Goal: Task Accomplishment & Management: Manage account settings

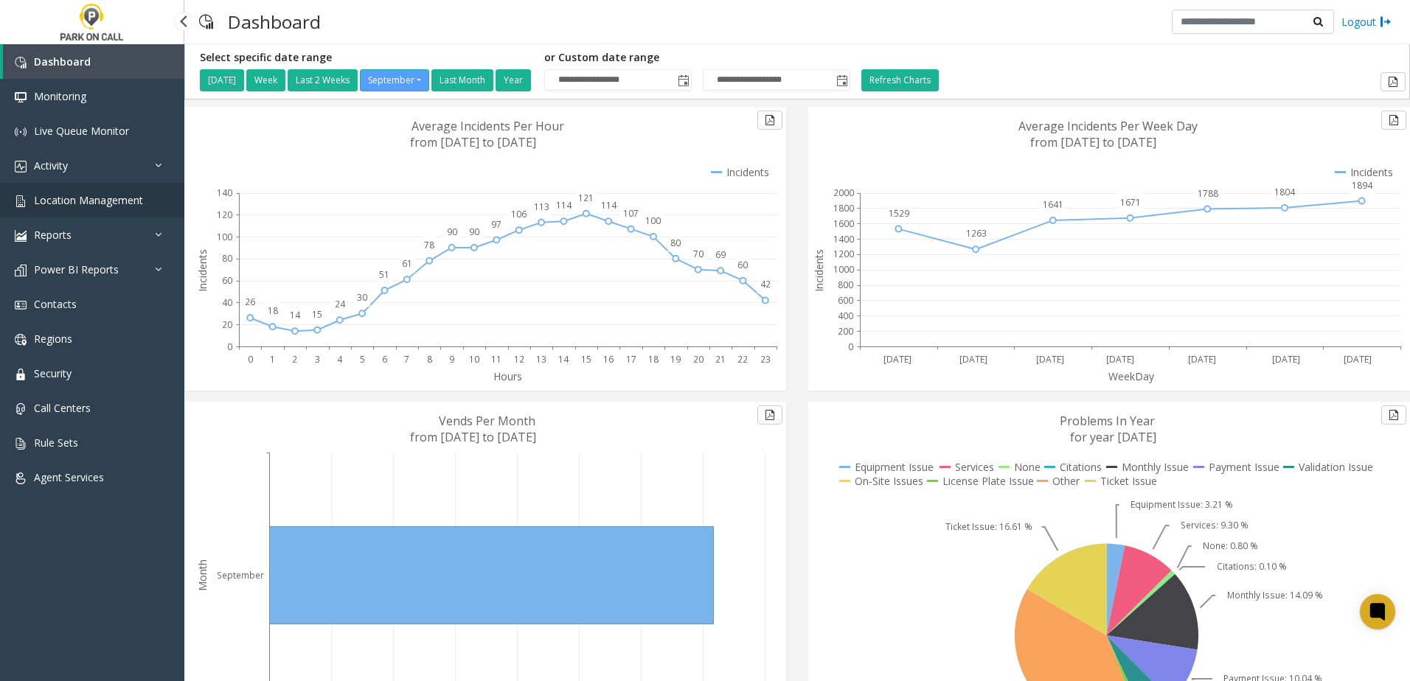
click at [122, 205] on span "Location Management" at bounding box center [88, 200] width 109 height 14
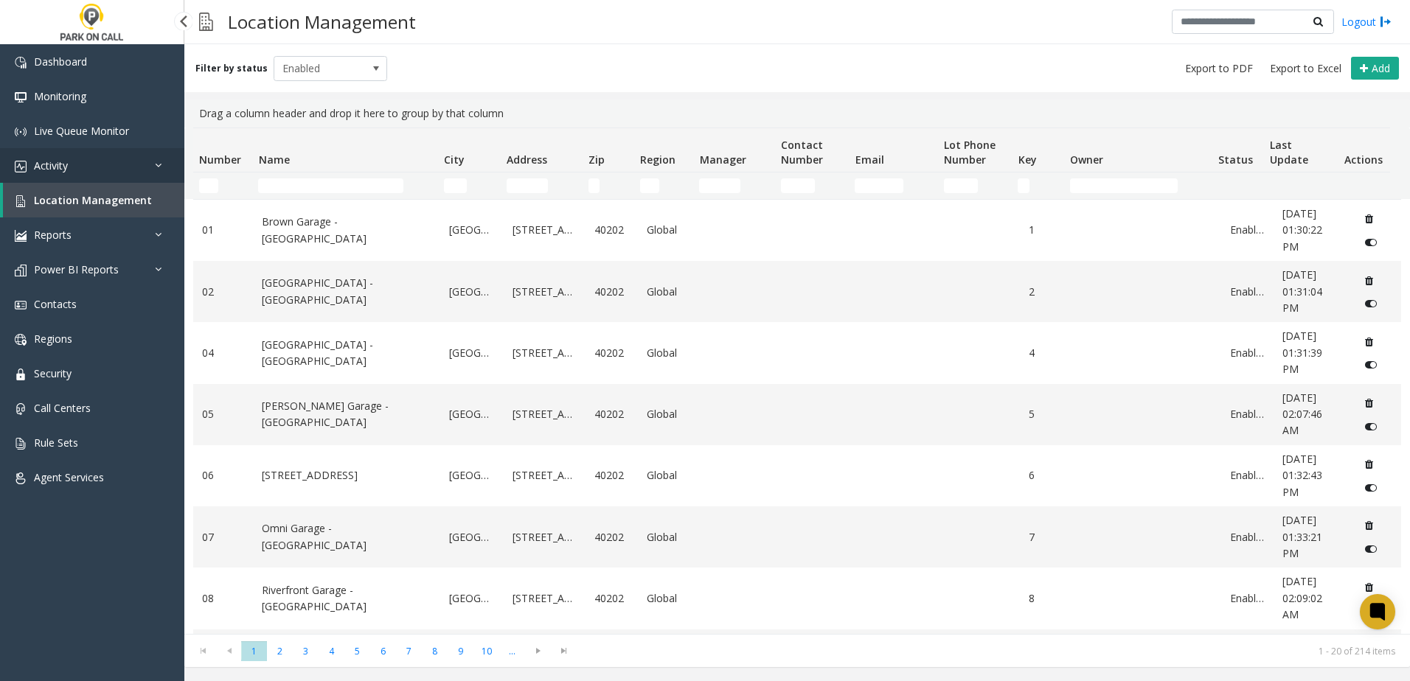
click at [90, 162] on link "Activity" at bounding box center [92, 165] width 184 height 35
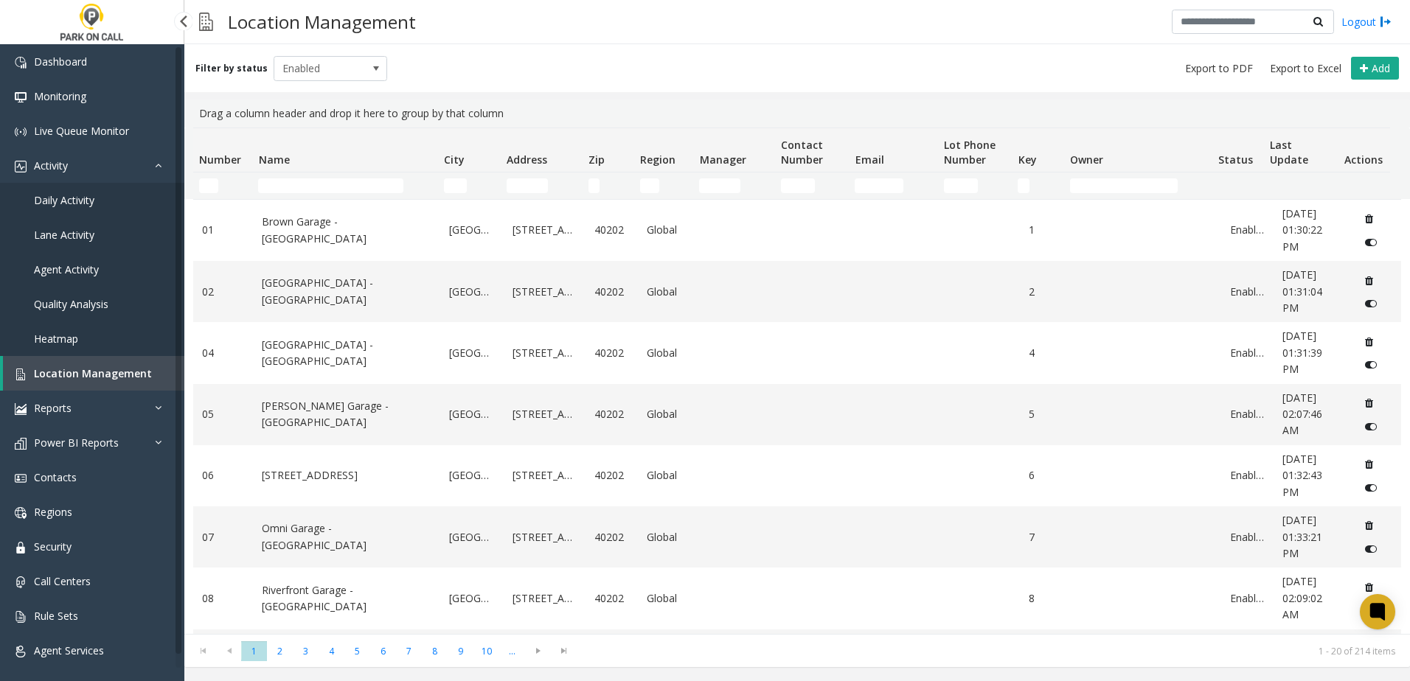
click at [78, 203] on span "Daily Activity" at bounding box center [64, 200] width 60 height 14
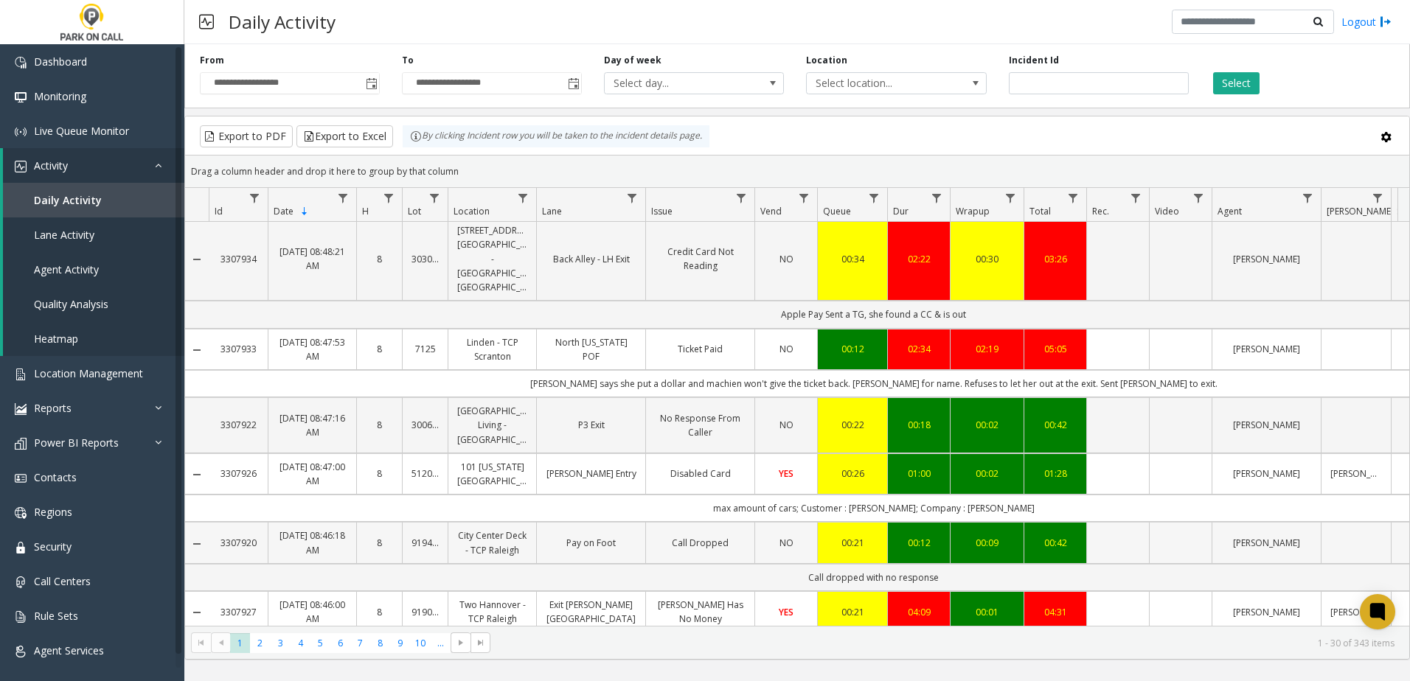
scroll to position [1866, 0]
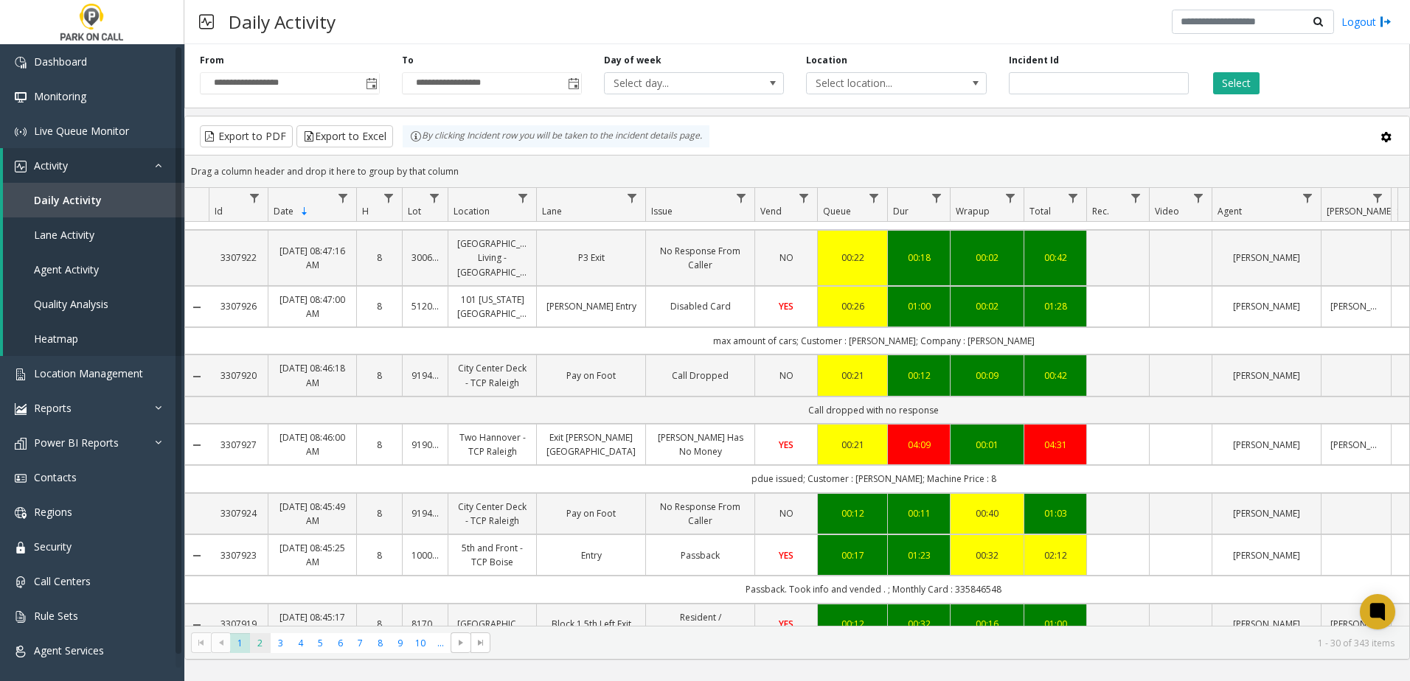
click at [264, 644] on span "2" at bounding box center [260, 643] width 20 height 20
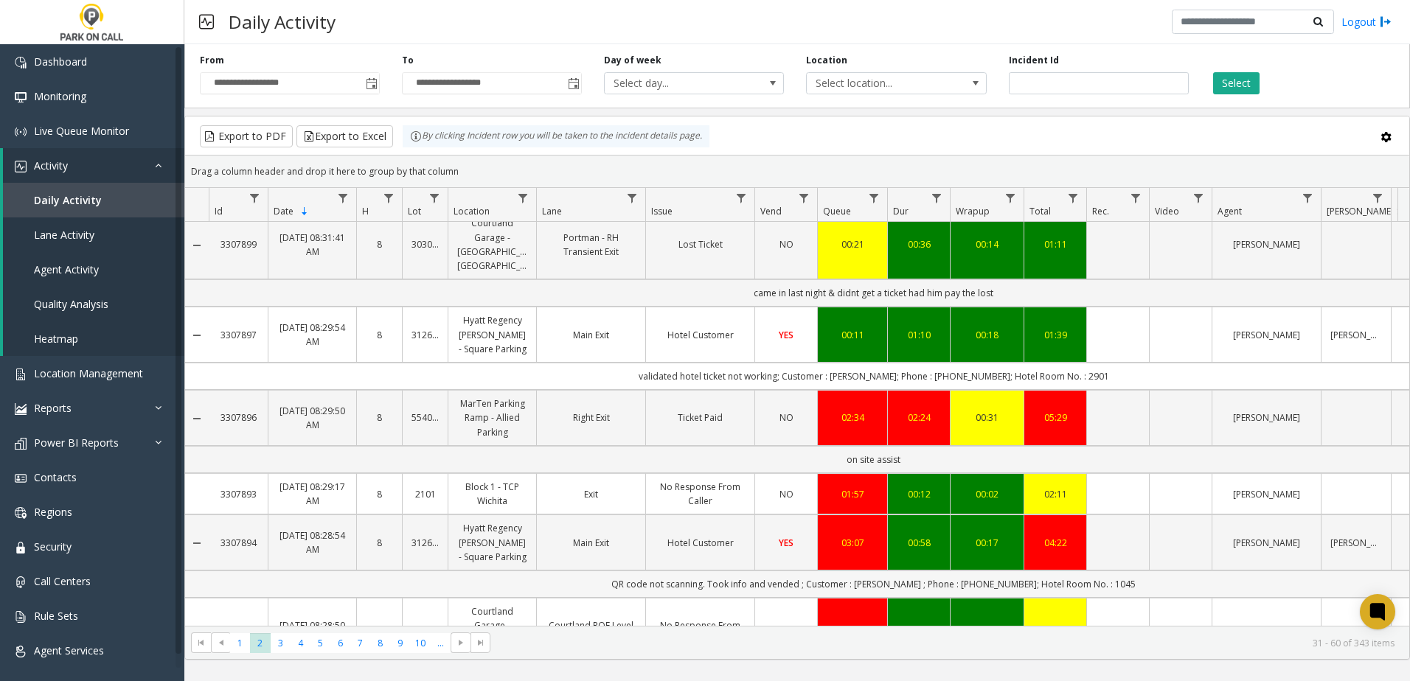
scroll to position [1910, 0]
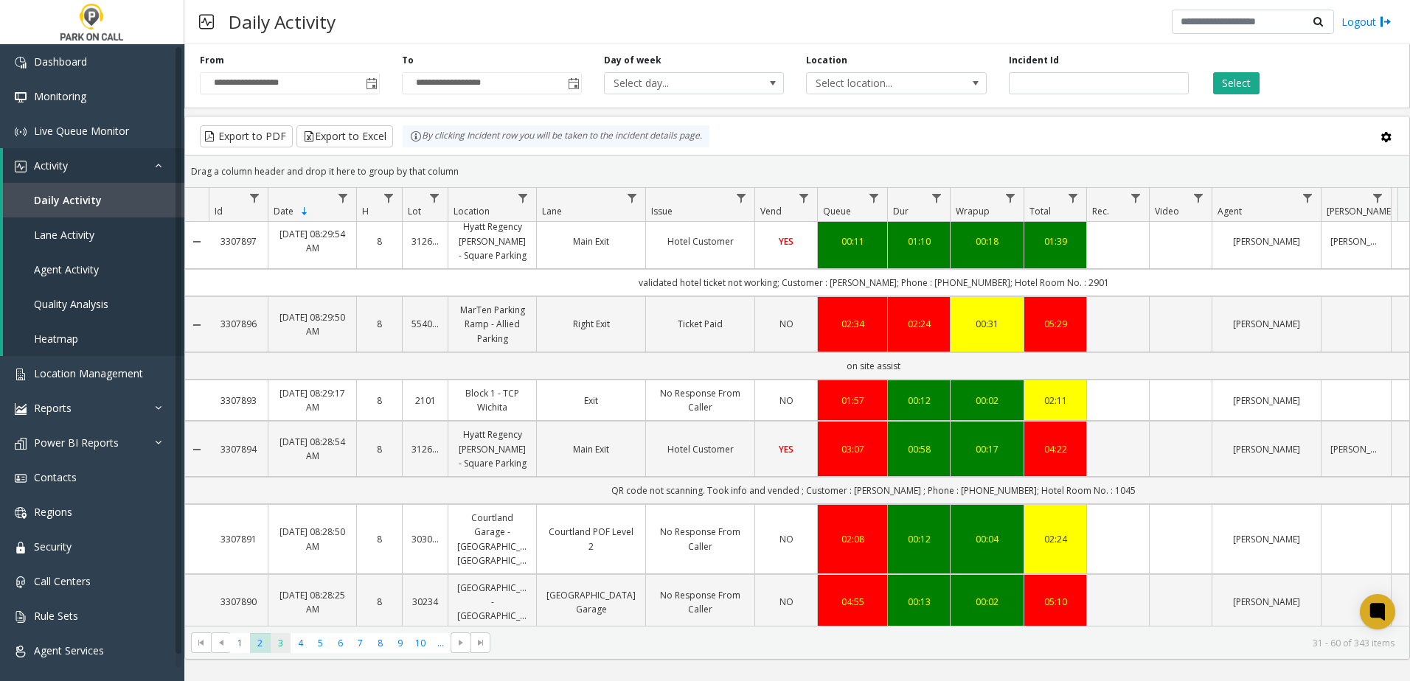
click at [282, 644] on span "3" at bounding box center [281, 643] width 20 height 20
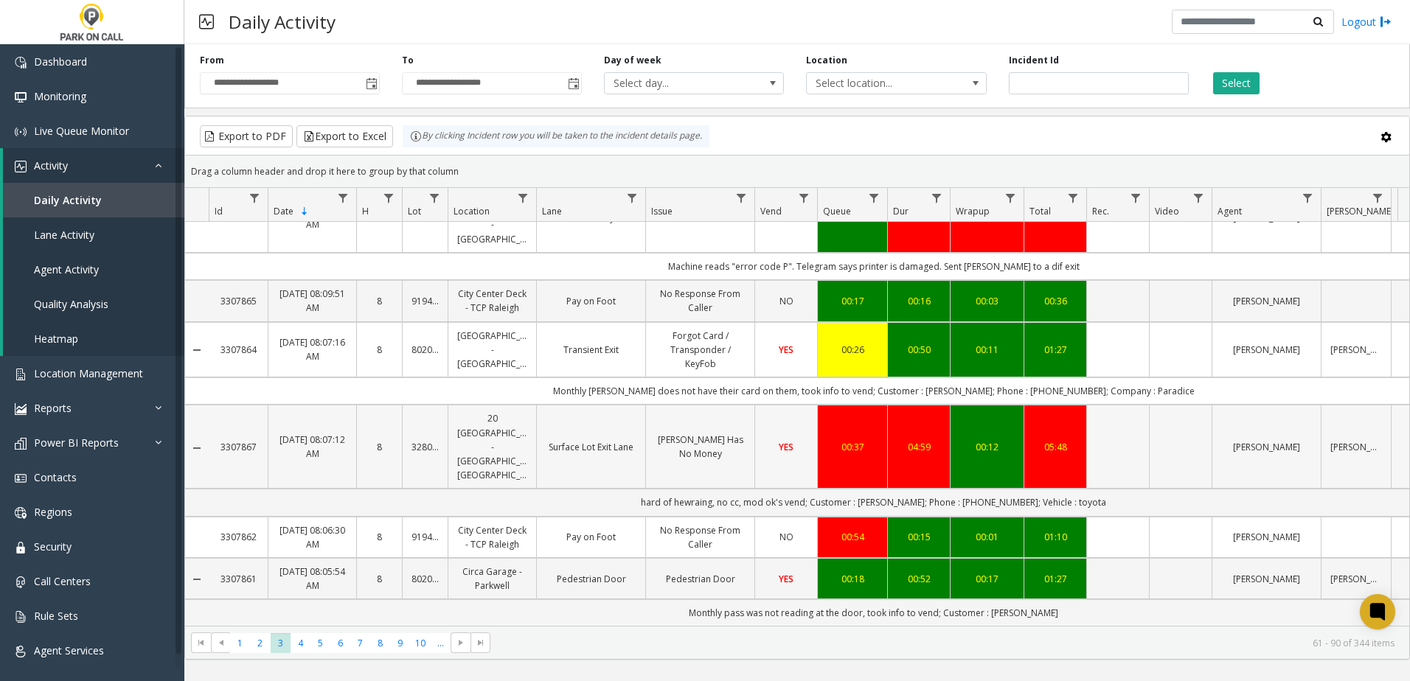
scroll to position [1838, 0]
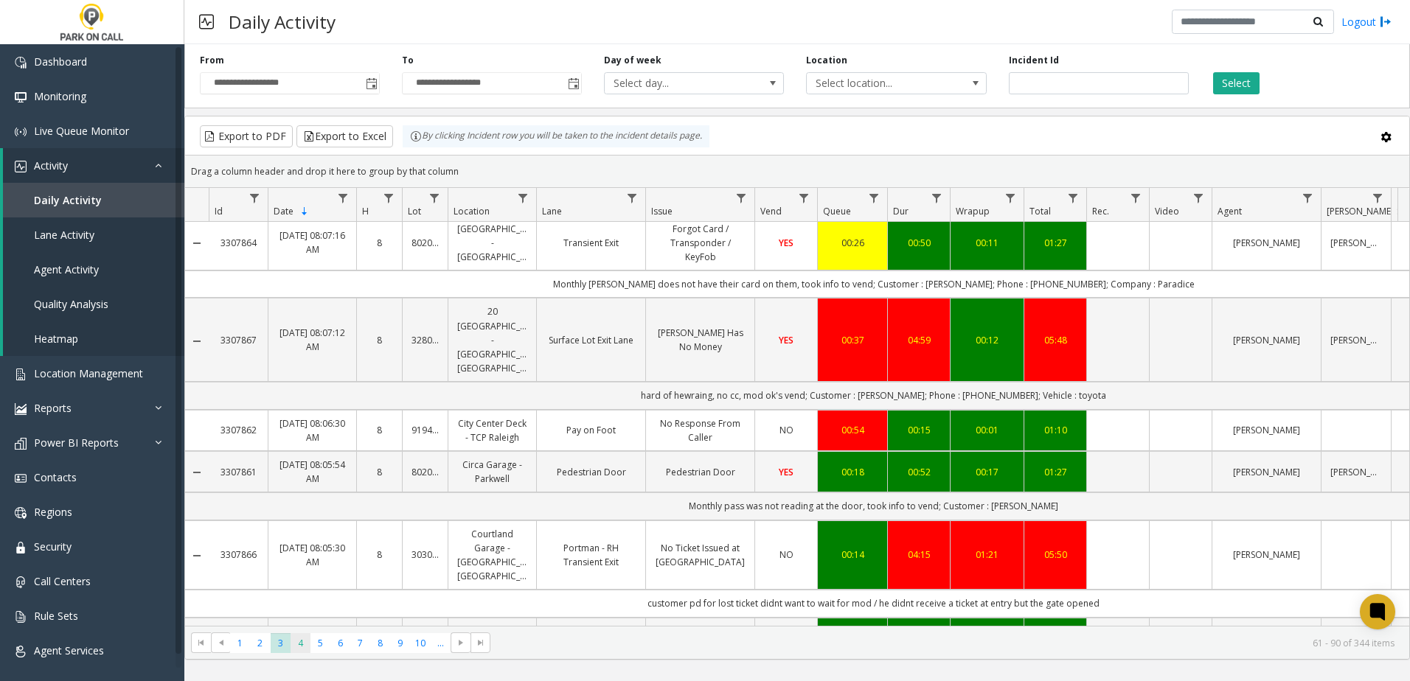
click at [306, 636] on span "4" at bounding box center [301, 643] width 20 height 20
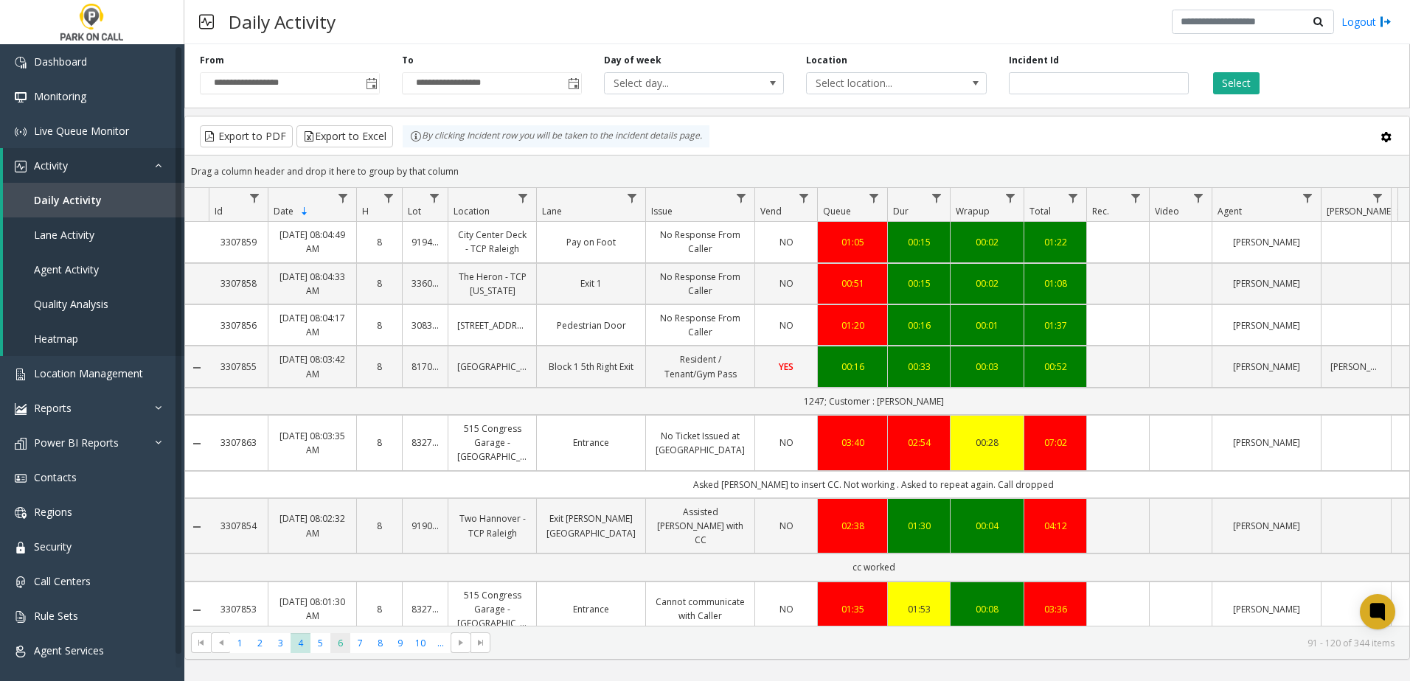
click at [342, 646] on span "6" at bounding box center [340, 643] width 20 height 20
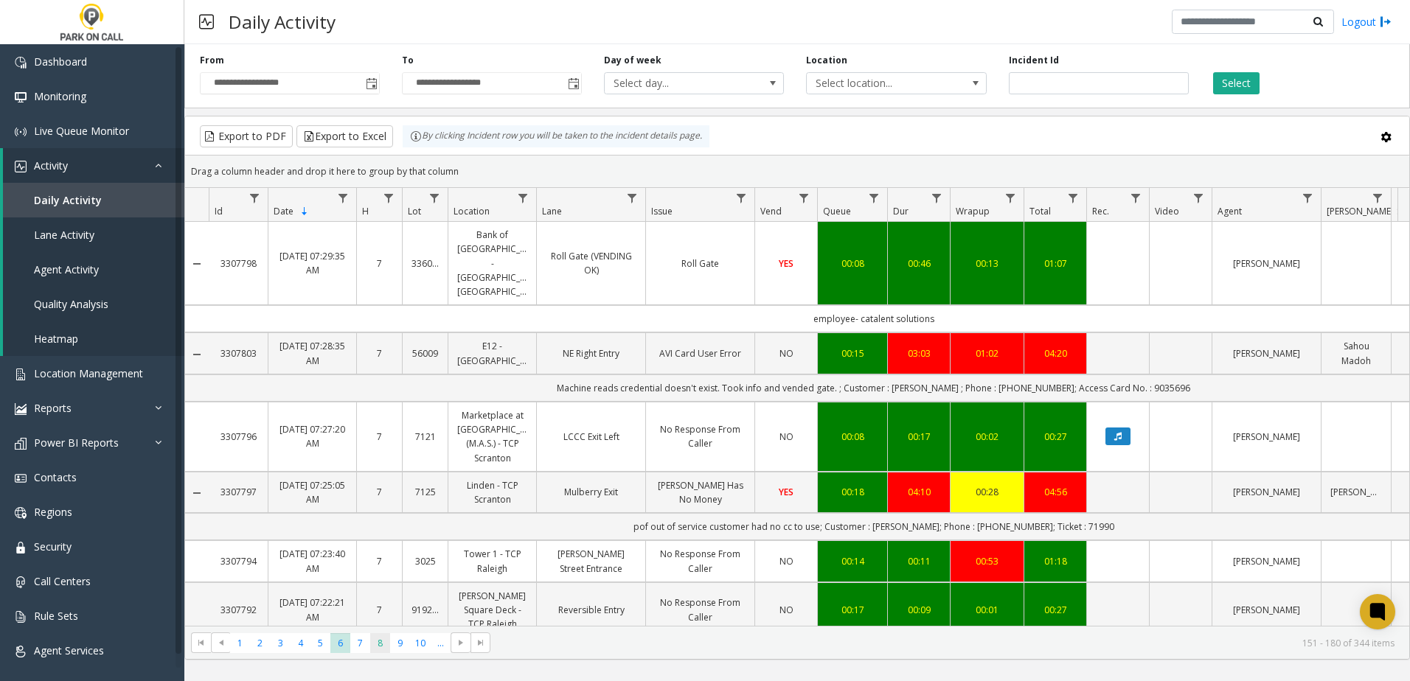
click at [372, 646] on span "8" at bounding box center [380, 643] width 20 height 20
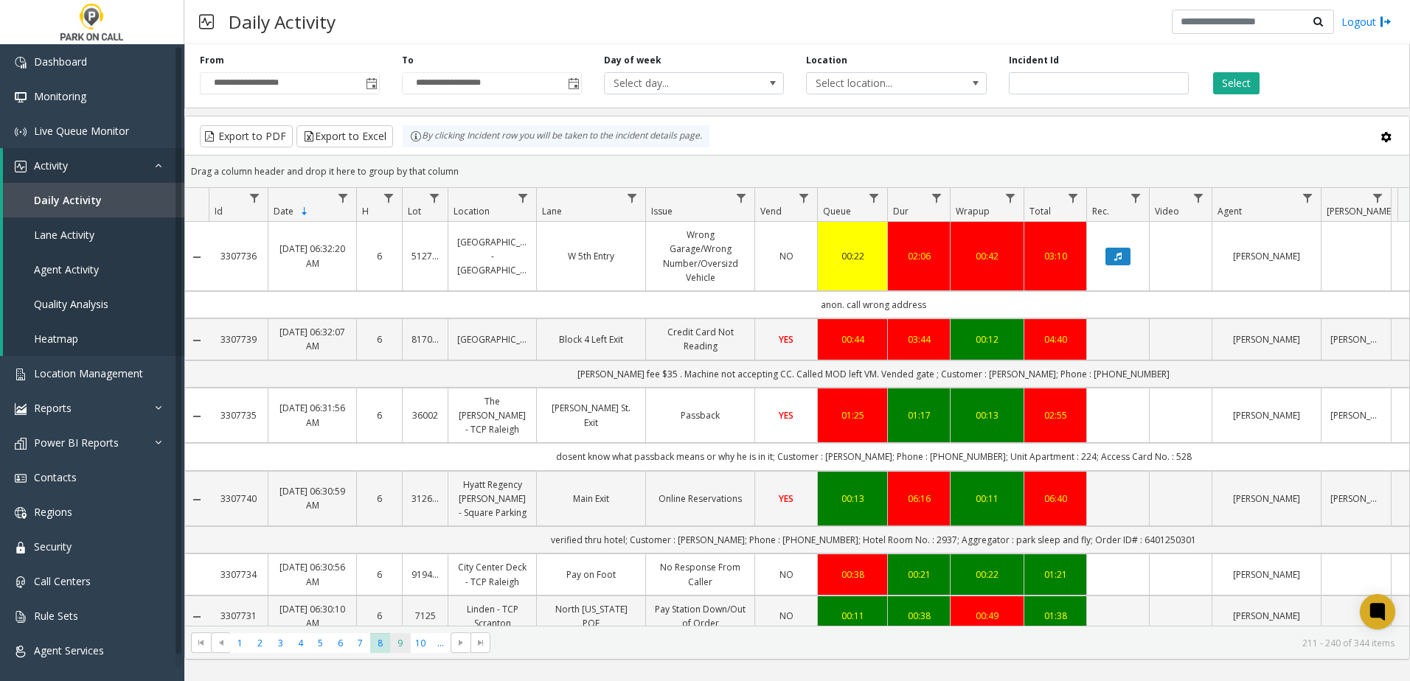
click at [396, 646] on span "9" at bounding box center [400, 643] width 20 height 20
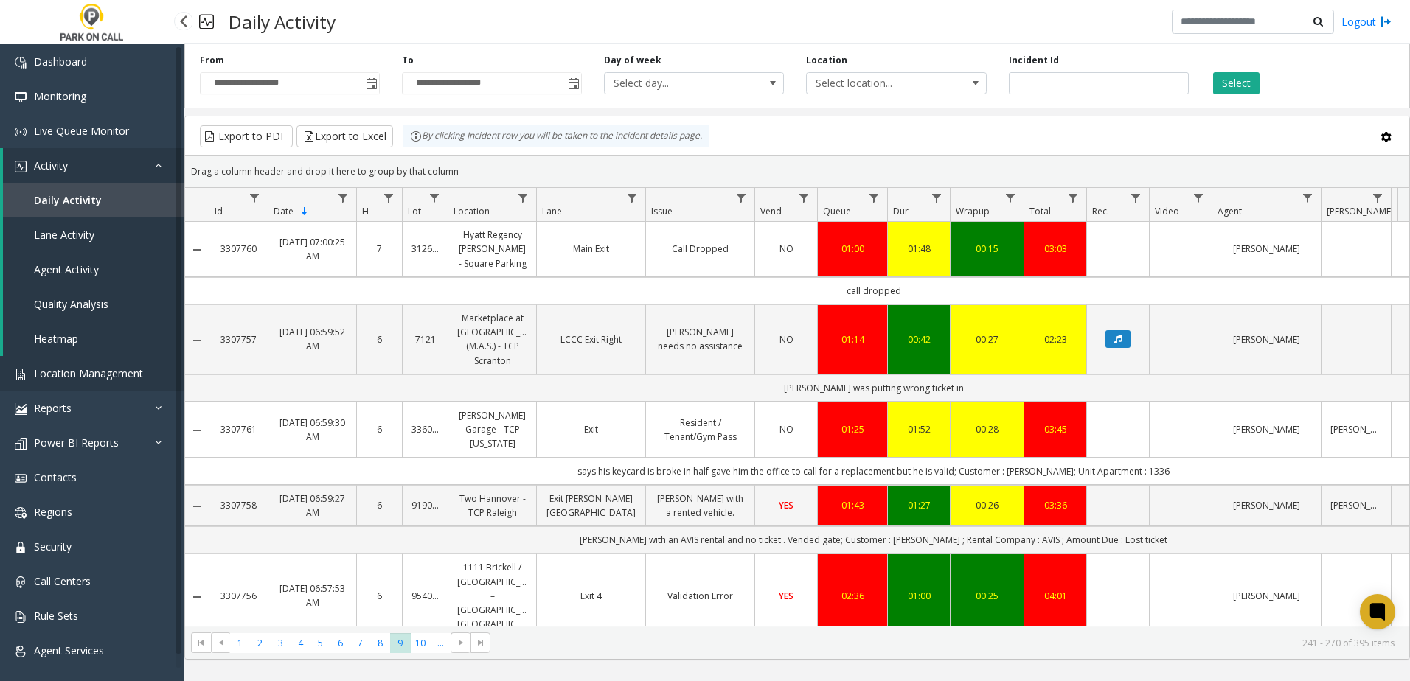
click at [113, 381] on link "Location Management" at bounding box center [92, 373] width 184 height 35
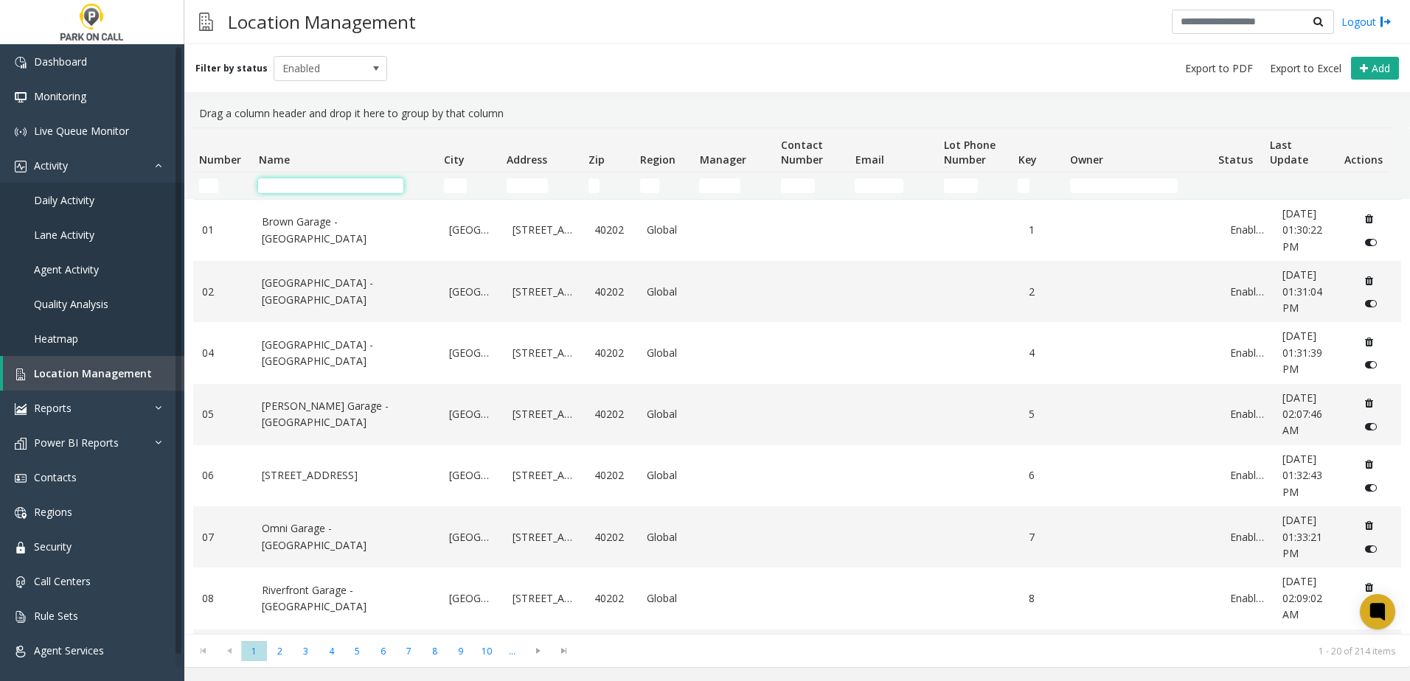
click at [312, 178] on input "Name Filter" at bounding box center [330, 185] width 145 height 15
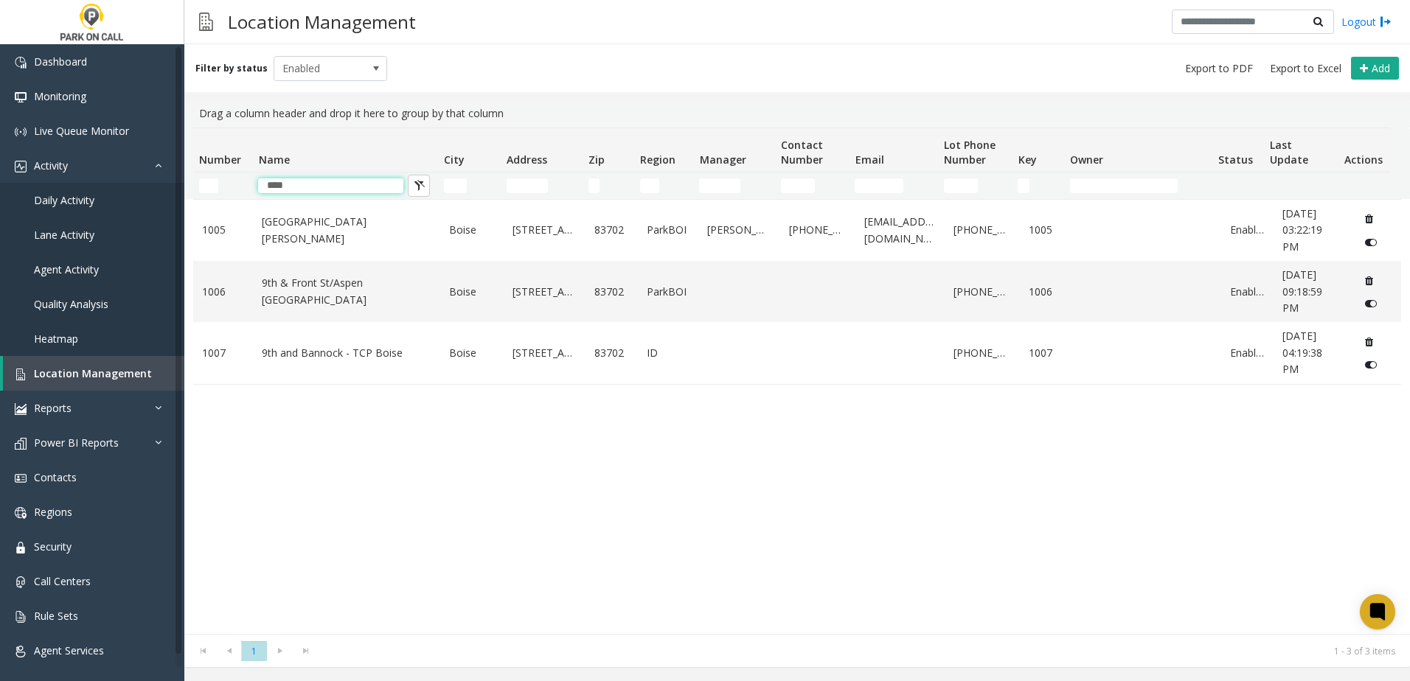
type input "***"
click at [451, 535] on div "[STREET_ADDRESS][GEOGRAPHIC_DATA][PERSON_NAME] [STREET_ADDRESS][GEOGRAPHIC_DATA…" at bounding box center [797, 416] width 1208 height 435
click at [347, 285] on link "9th & Front St/Aspen [GEOGRAPHIC_DATA]" at bounding box center [347, 291] width 170 height 33
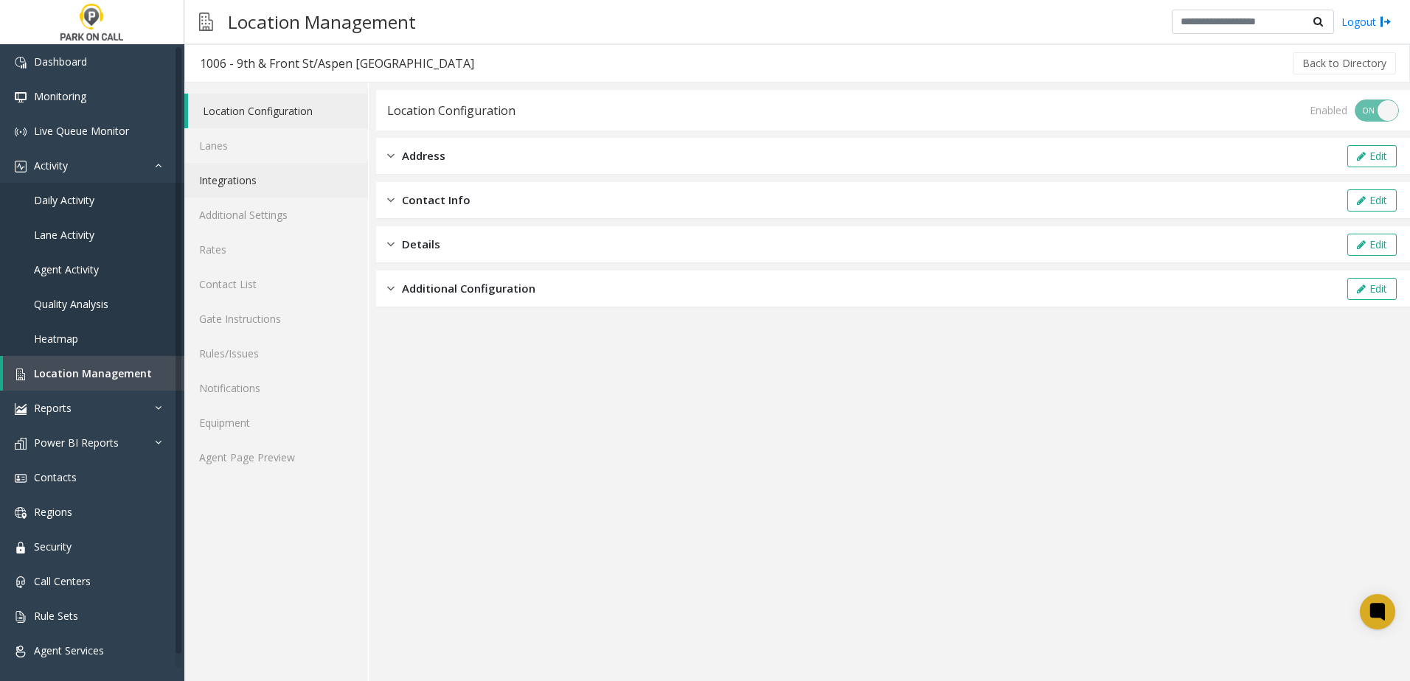
click at [274, 171] on link "Integrations" at bounding box center [276, 180] width 184 height 35
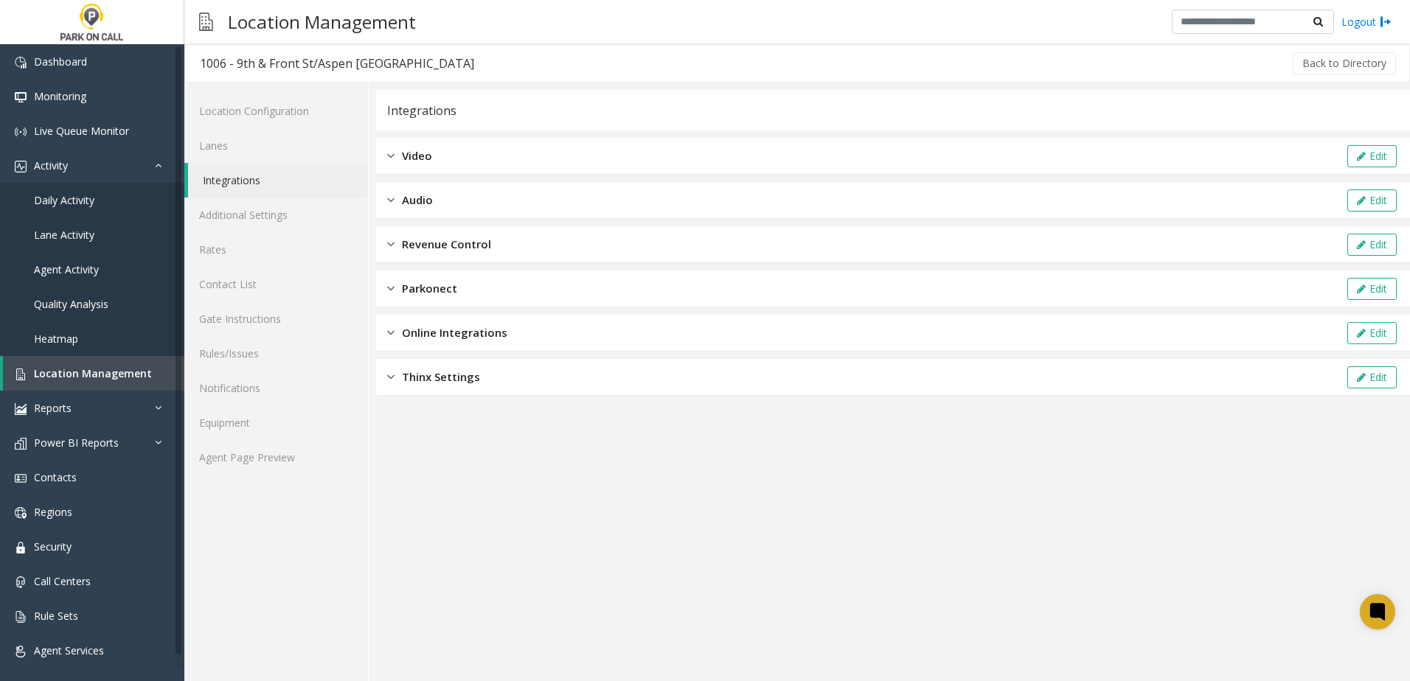
click at [465, 246] on span "Revenue Control" at bounding box center [446, 244] width 89 height 17
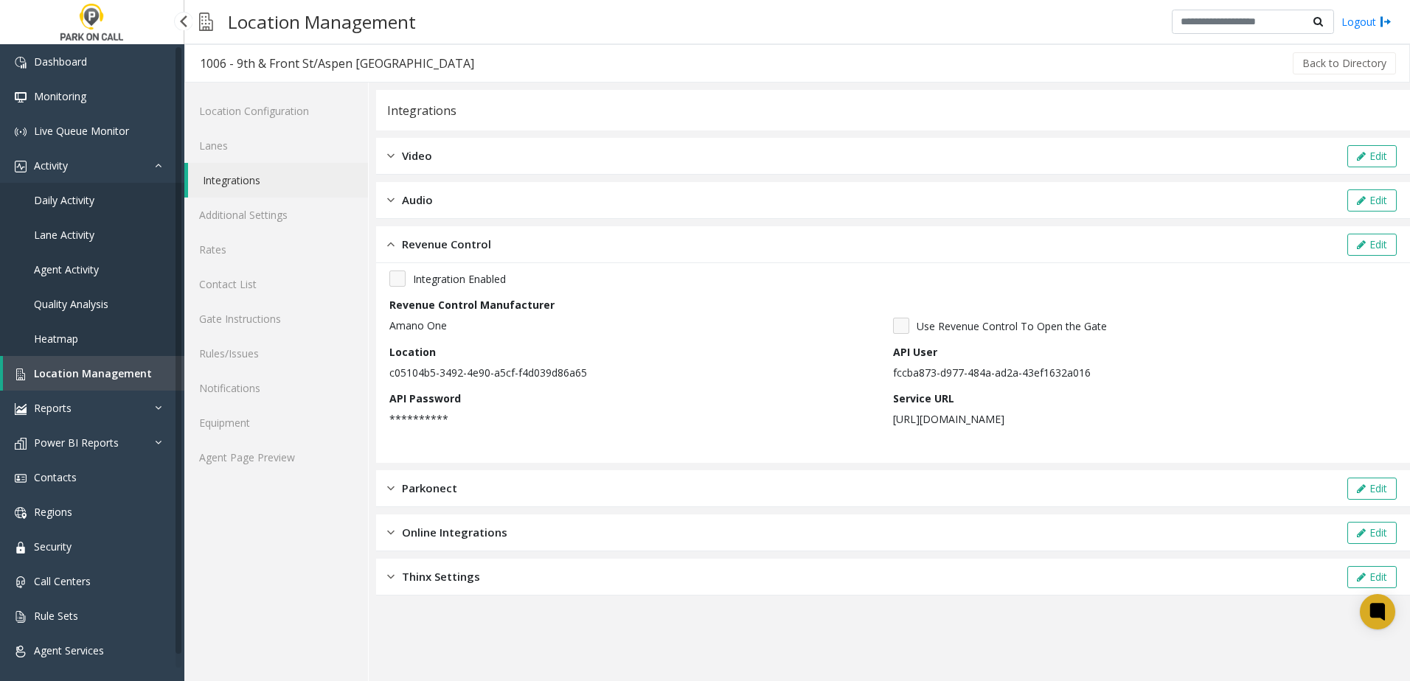
click at [83, 371] on span "Location Management" at bounding box center [93, 373] width 118 height 14
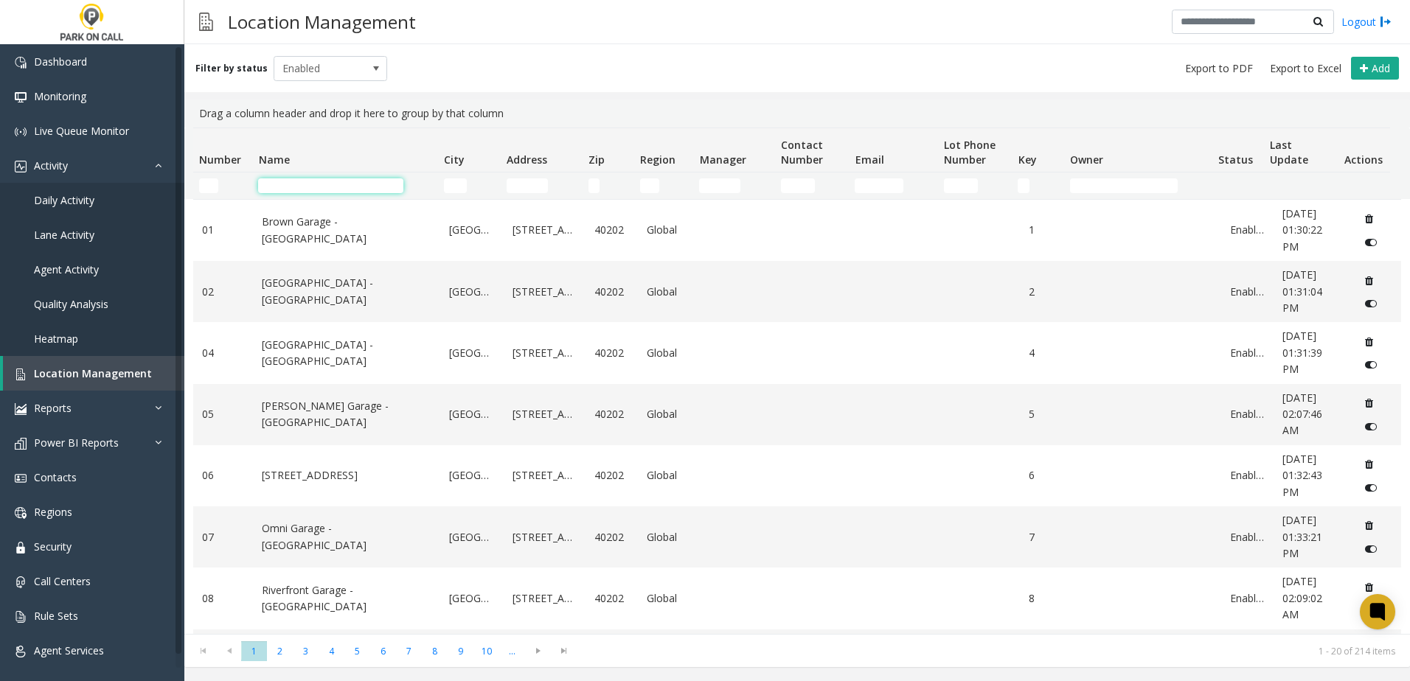
click at [346, 187] on input "Name Filter" at bounding box center [330, 185] width 145 height 15
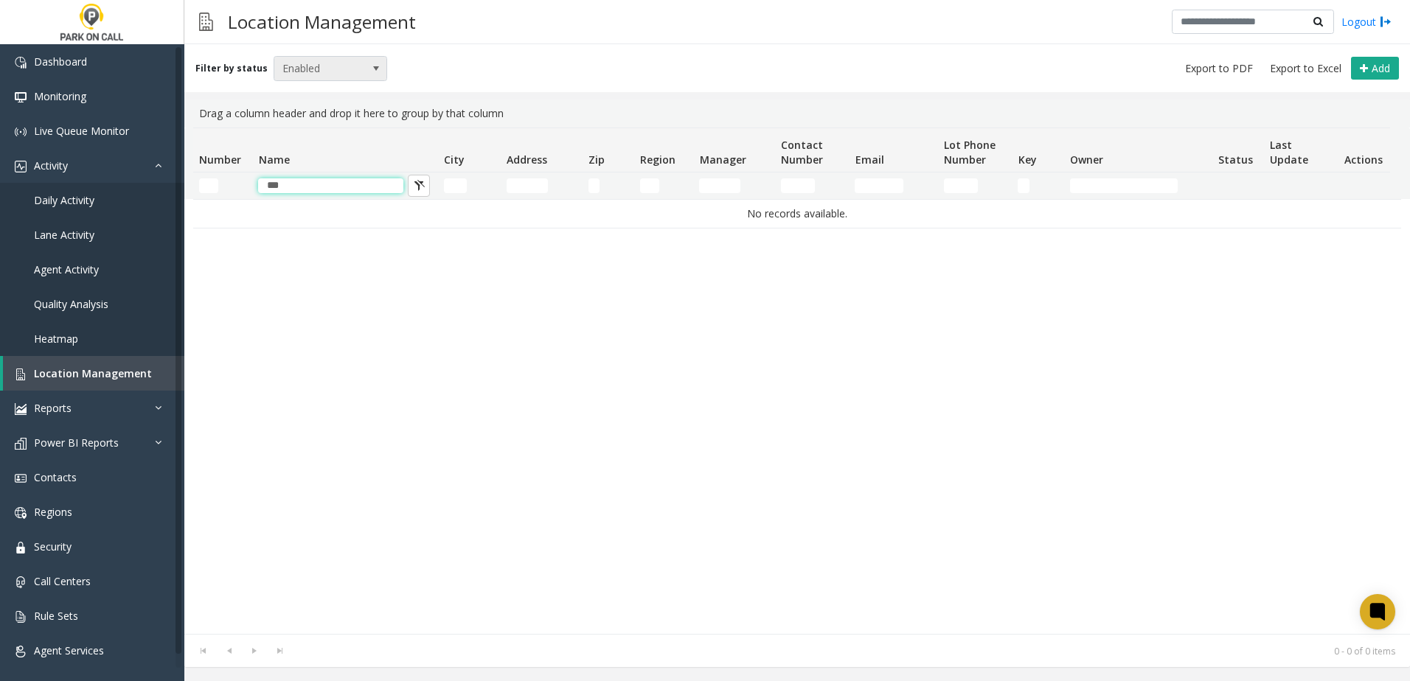
type input "***"
click at [333, 69] on span "Enabled" at bounding box center [319, 69] width 90 height 24
click at [332, 93] on li "All" at bounding box center [324, 93] width 110 height 20
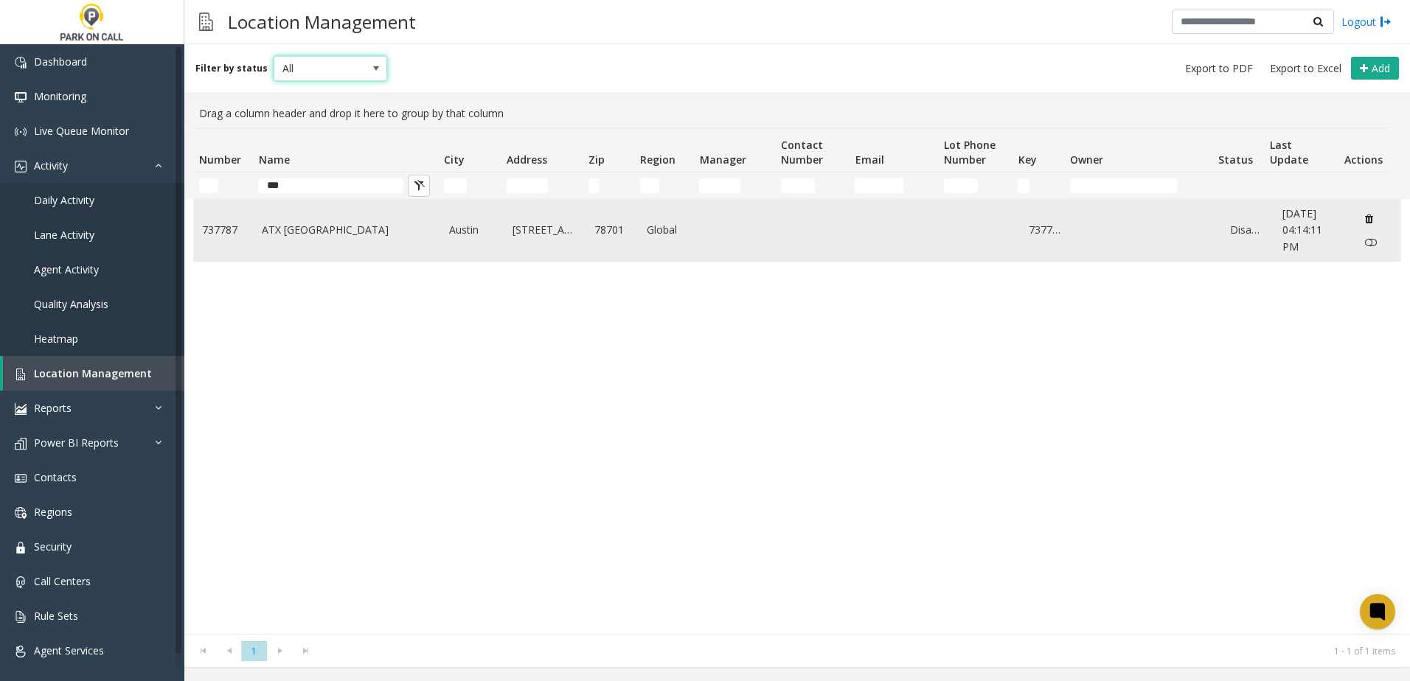
click at [1240, 234] on link "Disabled" at bounding box center [1247, 230] width 35 height 16
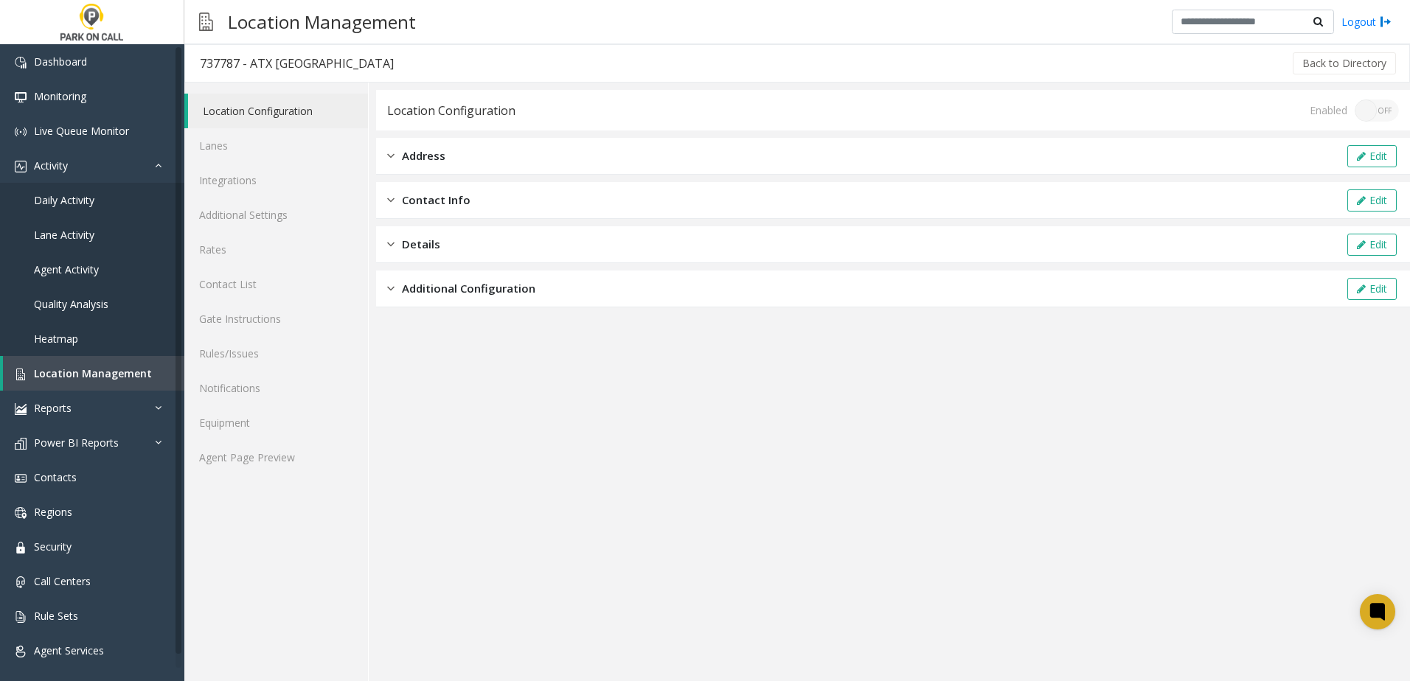
click at [1381, 123] on div "Location Configuration Enabled ON OFF" at bounding box center [893, 110] width 1034 height 41
click at [1384, 106] on div "Enabled ON OFF" at bounding box center [1354, 111] width 89 height 22
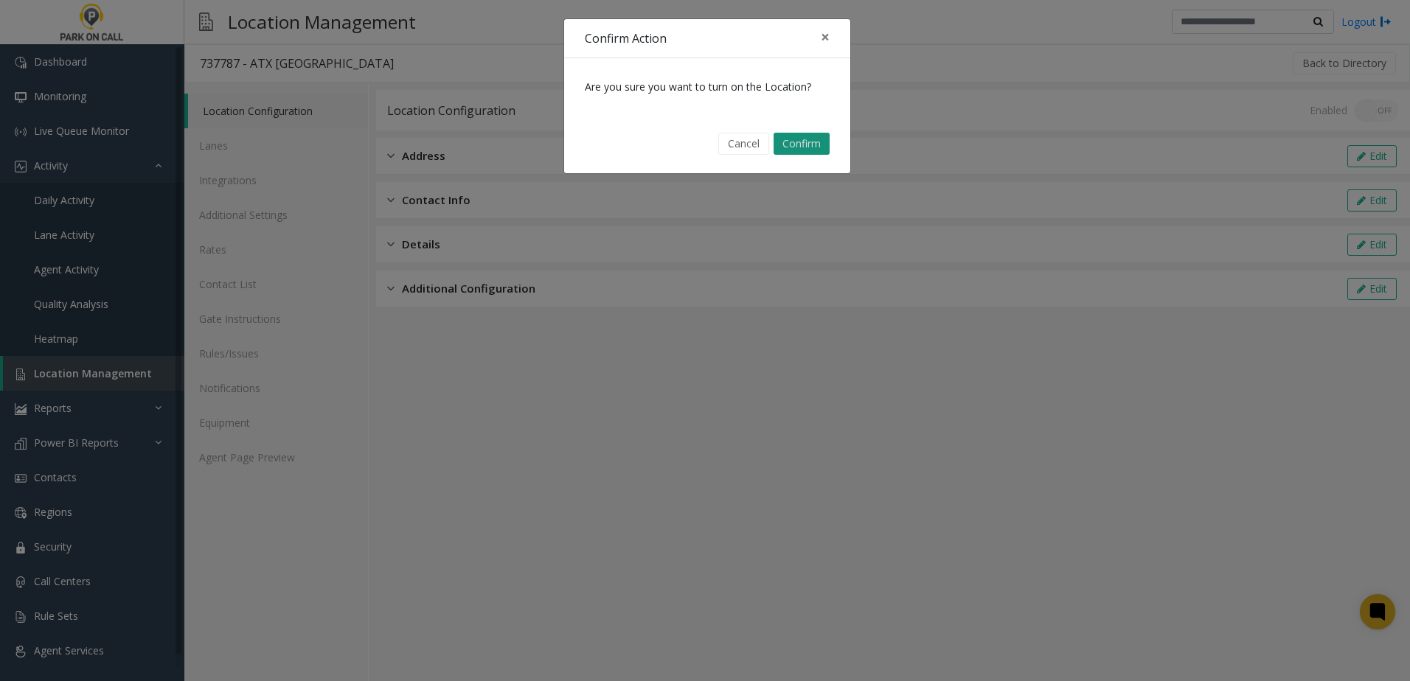
click at [809, 148] on button "Confirm" at bounding box center [802, 144] width 56 height 22
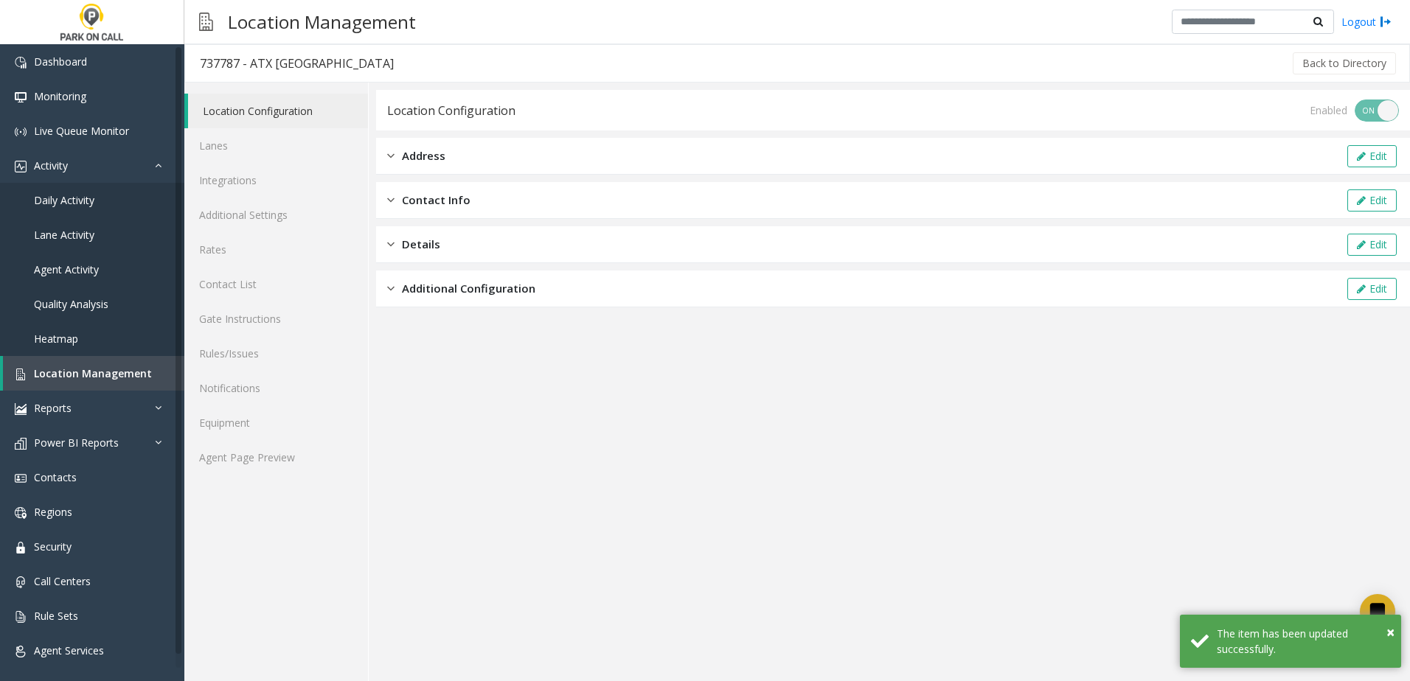
drag, startPoint x: 872, startPoint y: 423, endPoint x: 726, endPoint y: 389, distance: 149.9
click at [861, 419] on app-location-configuration "Location Configuration Enabled ON OFF Address Edit Contact Info Edit Details Ed…" at bounding box center [893, 385] width 1034 height 591
click at [302, 134] on link "Lanes" at bounding box center [276, 145] width 184 height 35
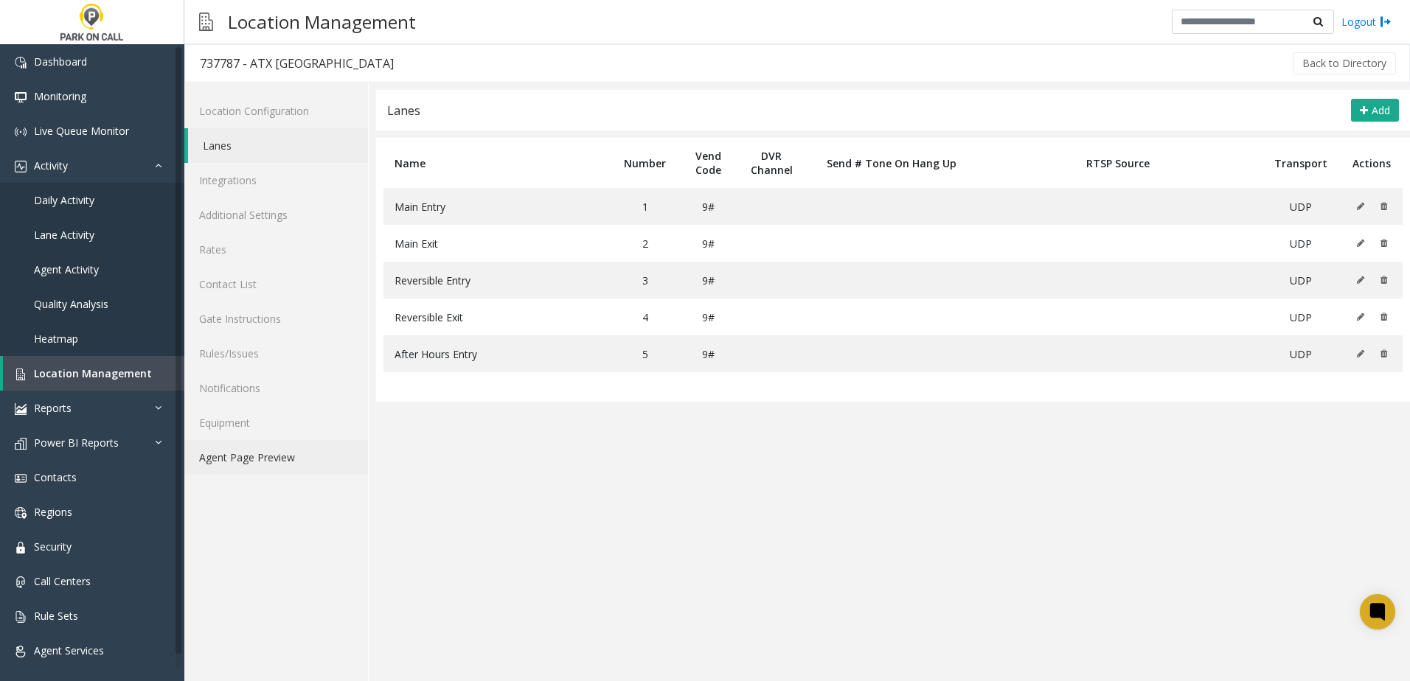
click at [286, 451] on link "Agent Page Preview" at bounding box center [276, 457] width 184 height 35
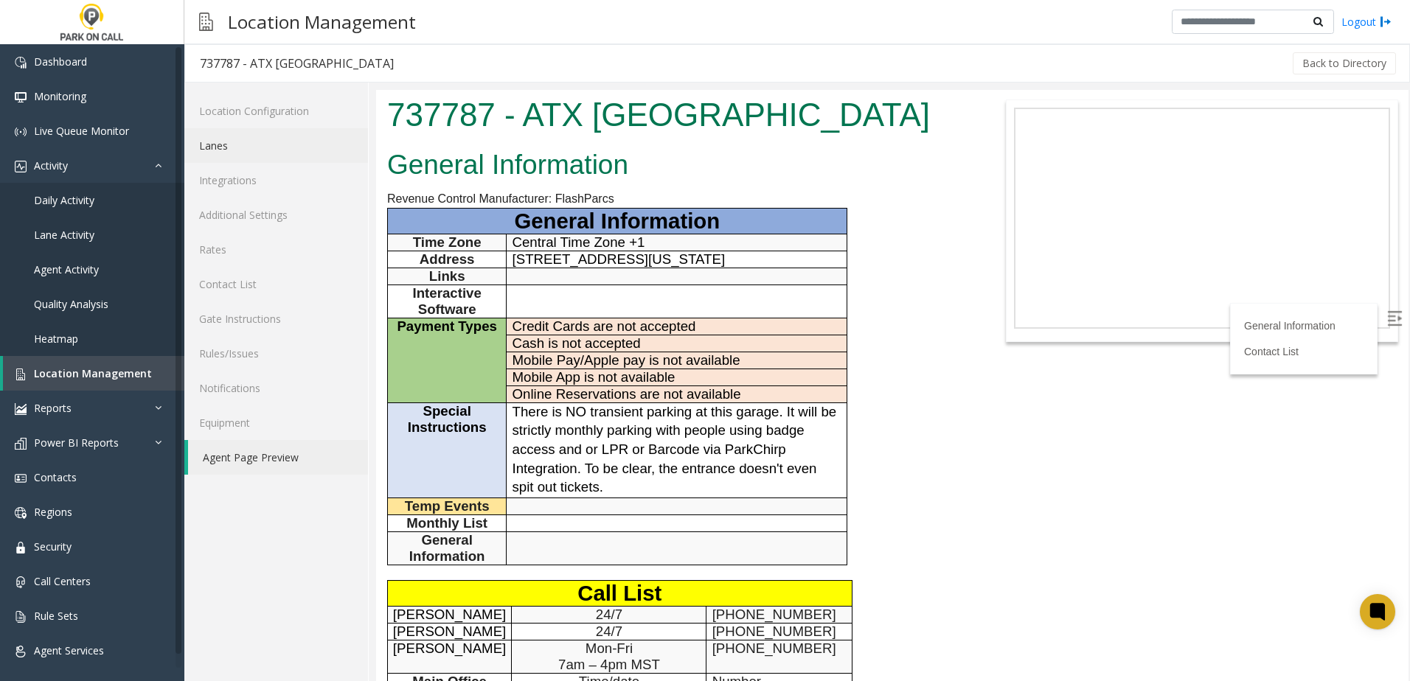
click at [258, 143] on link "Lanes" at bounding box center [276, 145] width 184 height 35
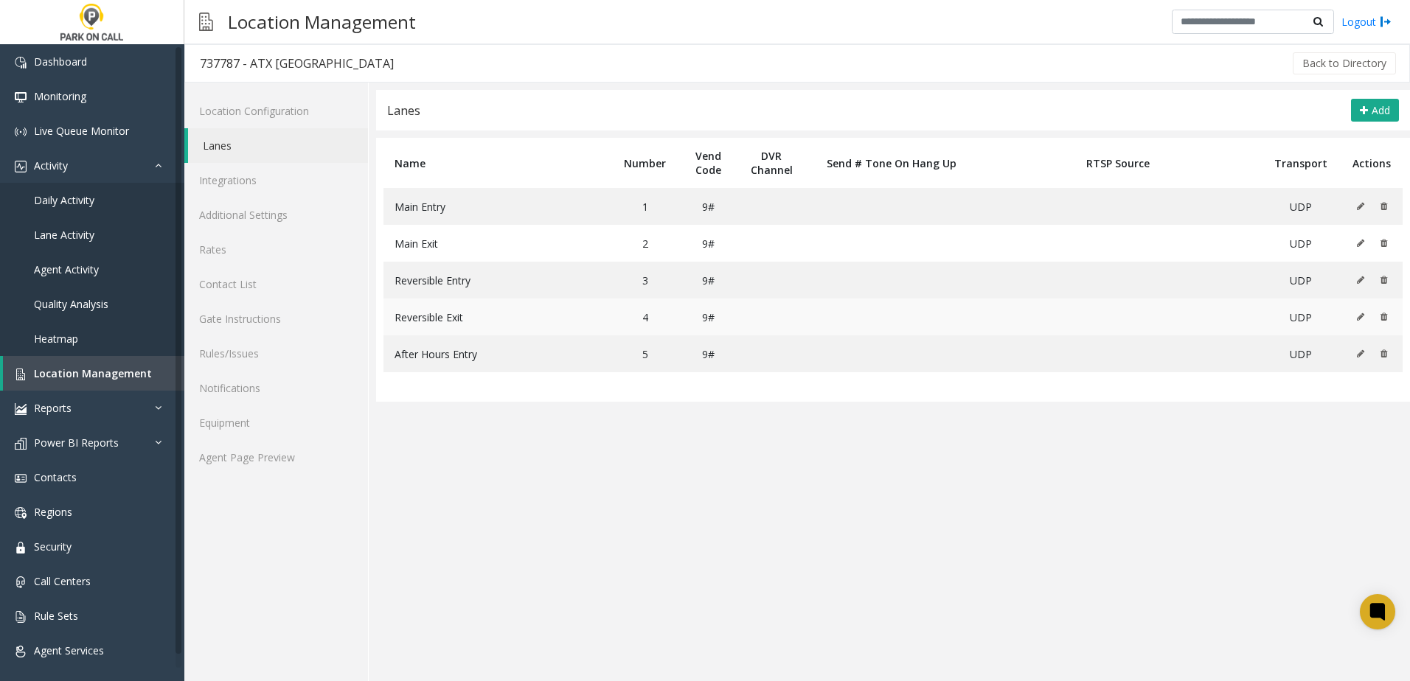
drag, startPoint x: 775, startPoint y: 426, endPoint x: 764, endPoint y: 315, distance: 111.9
click at [775, 426] on app-lanes "Lanes Add Name Number Vend Code DVR Channel Send # Tone On Hang Up RTSP Source …" at bounding box center [893, 385] width 1034 height 591
click at [295, 215] on link "Additional Settings" at bounding box center [276, 215] width 184 height 35
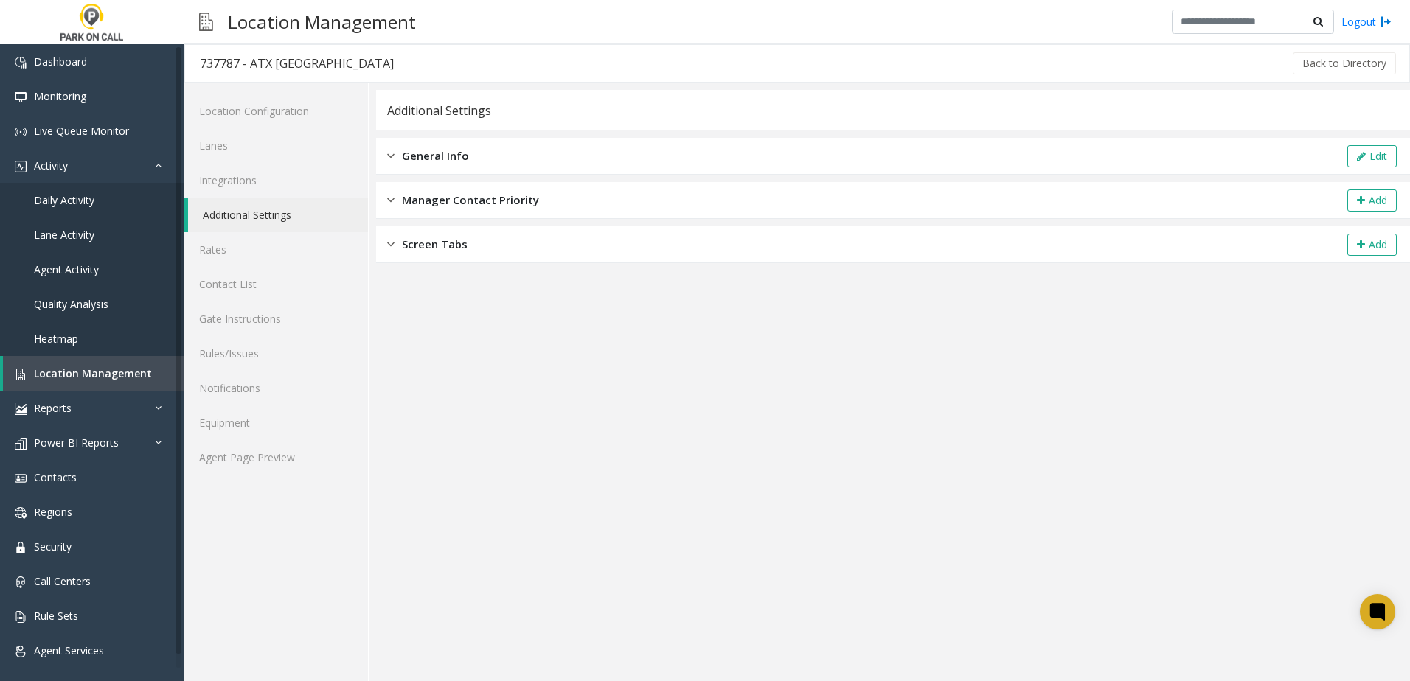
click at [497, 163] on div "General Info Edit" at bounding box center [893, 156] width 1034 height 37
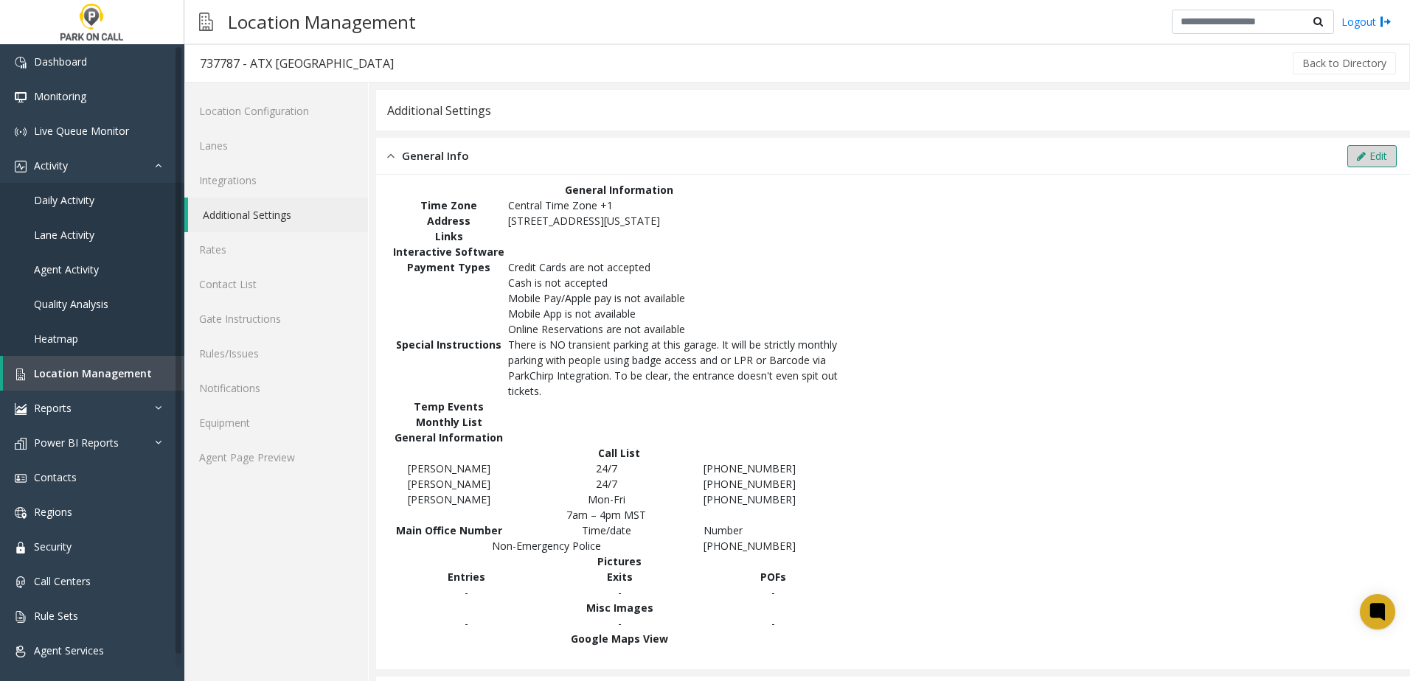
click at [1361, 162] on button "Edit" at bounding box center [1371, 156] width 49 height 22
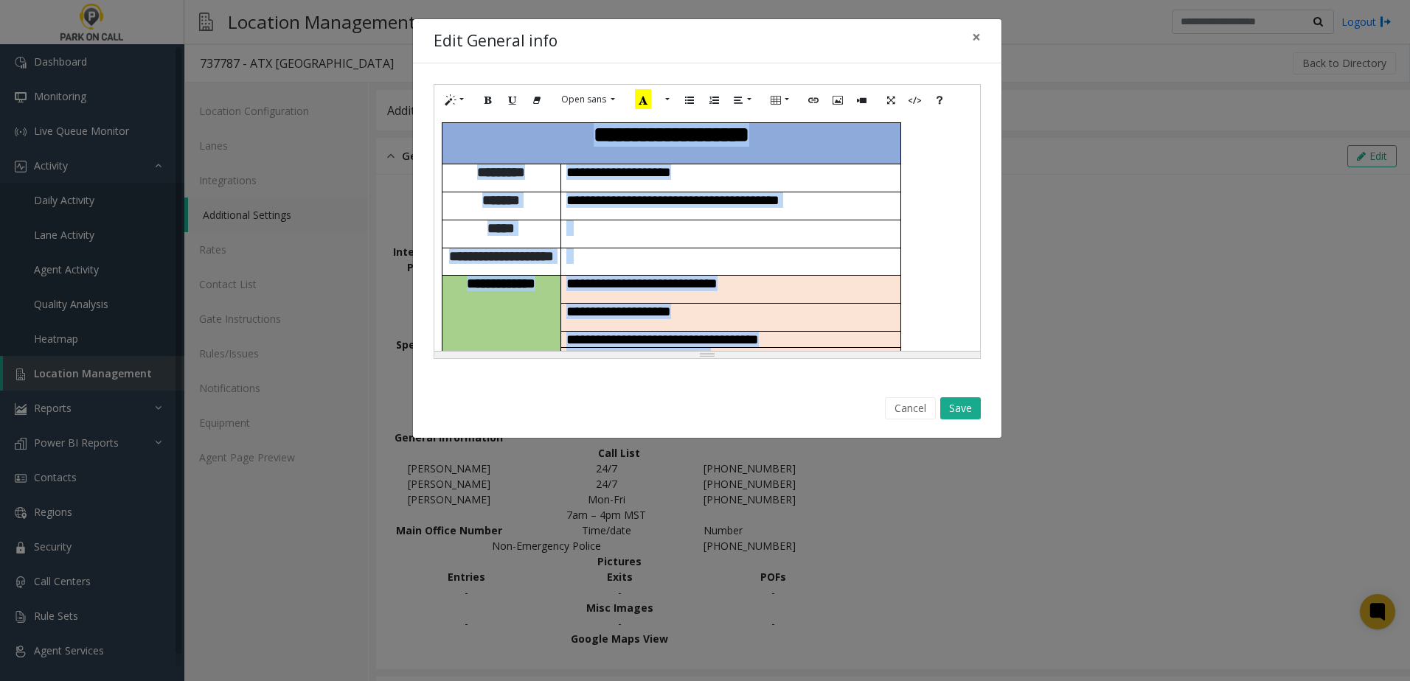
scroll to position [493, 0]
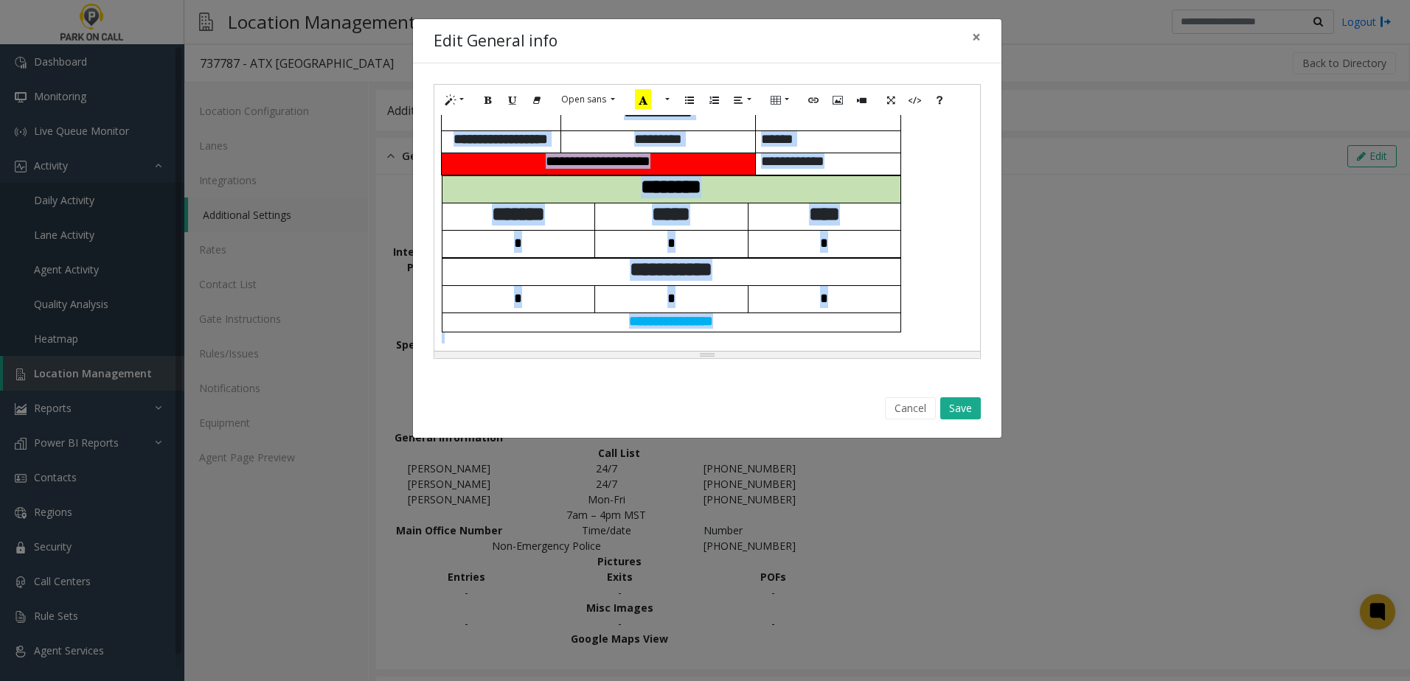
drag, startPoint x: 557, startPoint y: 136, endPoint x: 1024, endPoint y: 717, distance: 745.9
click at [1024, 681] on html "Dashboard Monitoring Live Queue Monitor Activity Daily Activity Lane Activity A…" at bounding box center [705, 340] width 1410 height 681
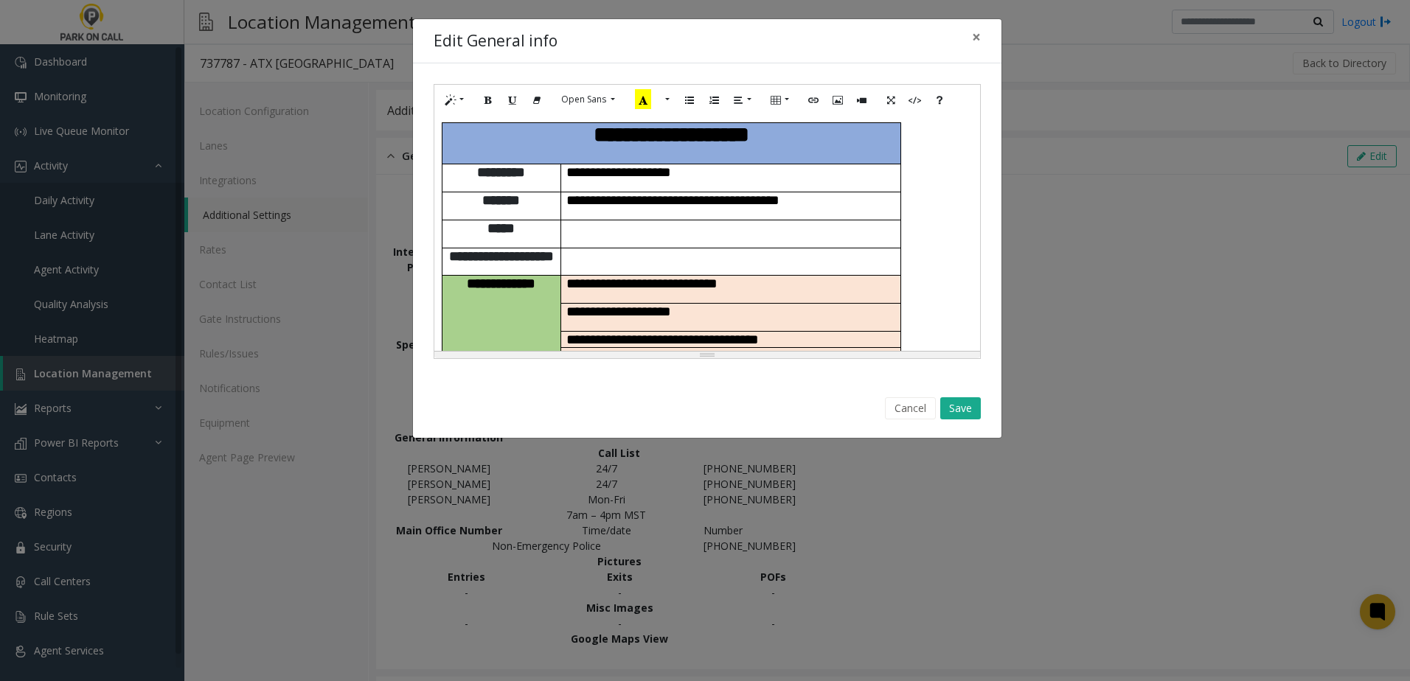
scroll to position [448, 0]
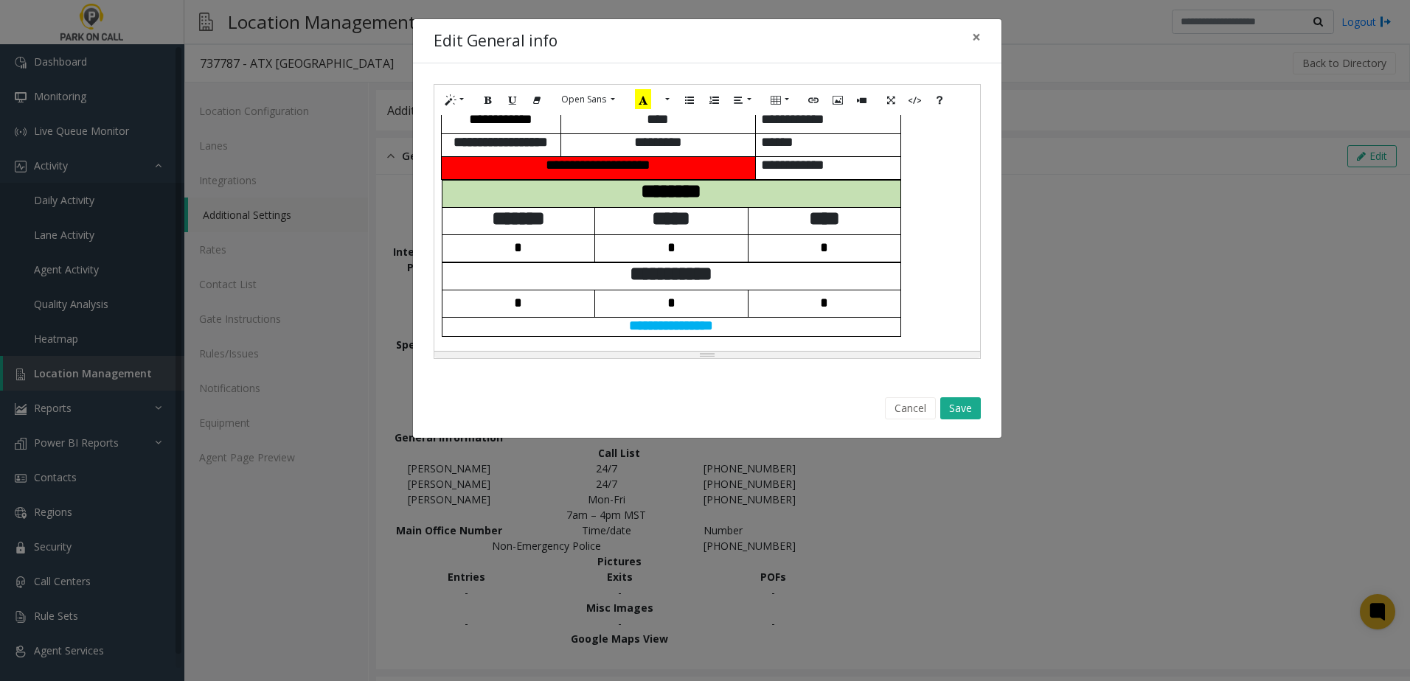
click at [966, 390] on div "Cancel Save" at bounding box center [707, 409] width 568 height 38
click at [967, 403] on button "Save" at bounding box center [960, 408] width 41 height 22
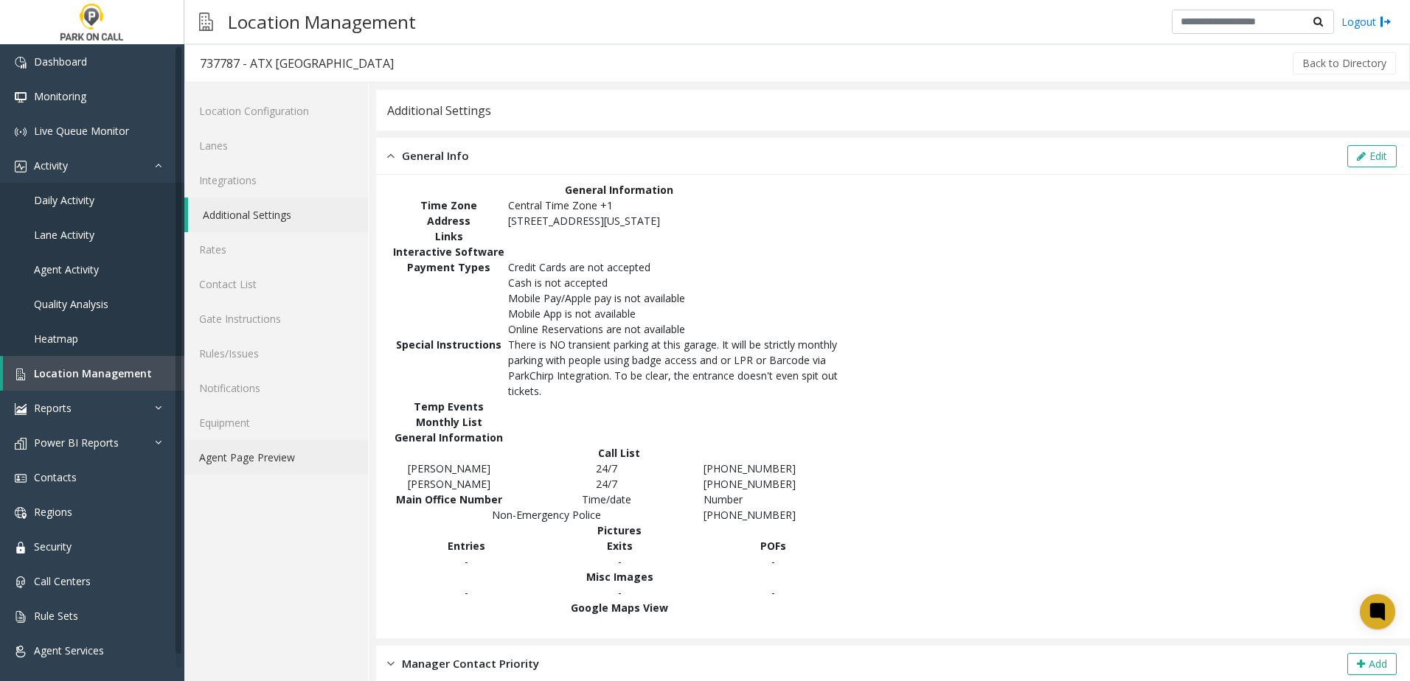
click at [274, 457] on link "Agent Page Preview" at bounding box center [276, 457] width 184 height 35
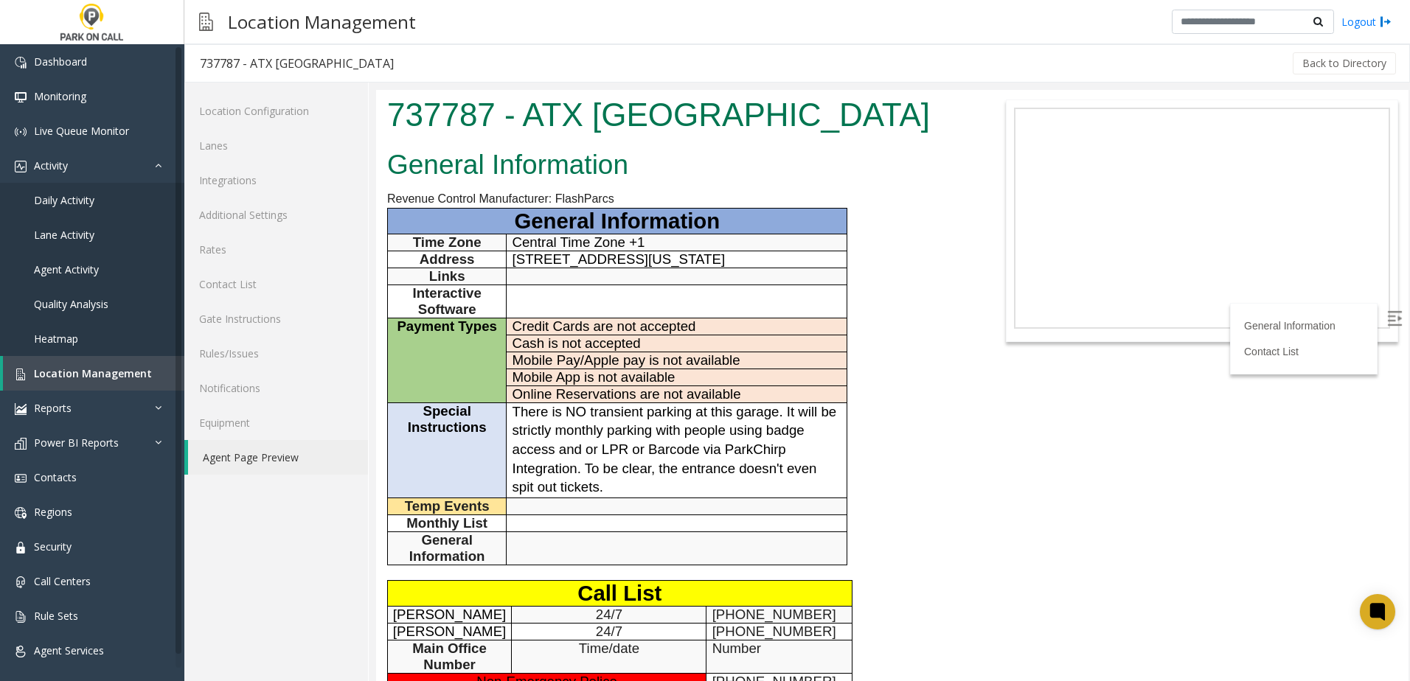
click at [639, 455] on span "There is NO transient parking at this garage. It will be strictly monthly parki…" at bounding box center [674, 449] width 324 height 91
click at [578, 425] on span "There is NO transient parking at this garage. It will be strictly monthly parki…" at bounding box center [674, 449] width 324 height 91
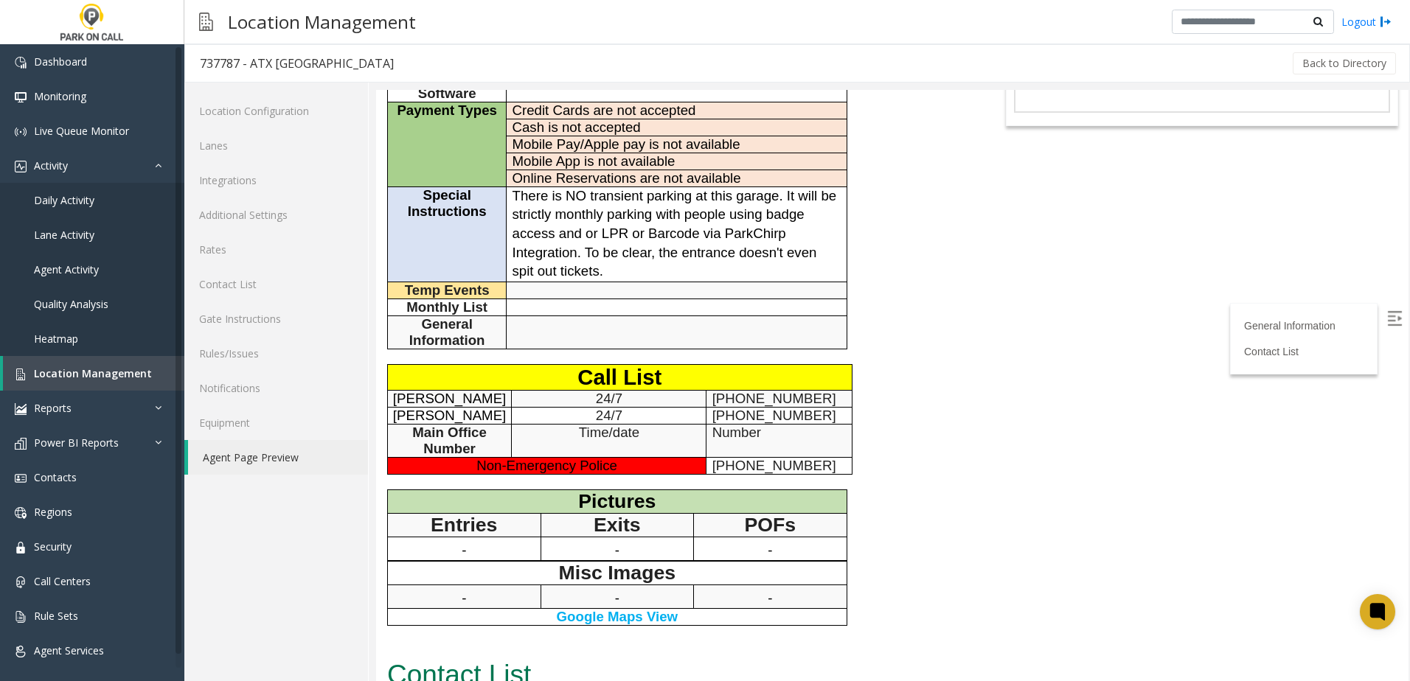
scroll to position [221, 0]
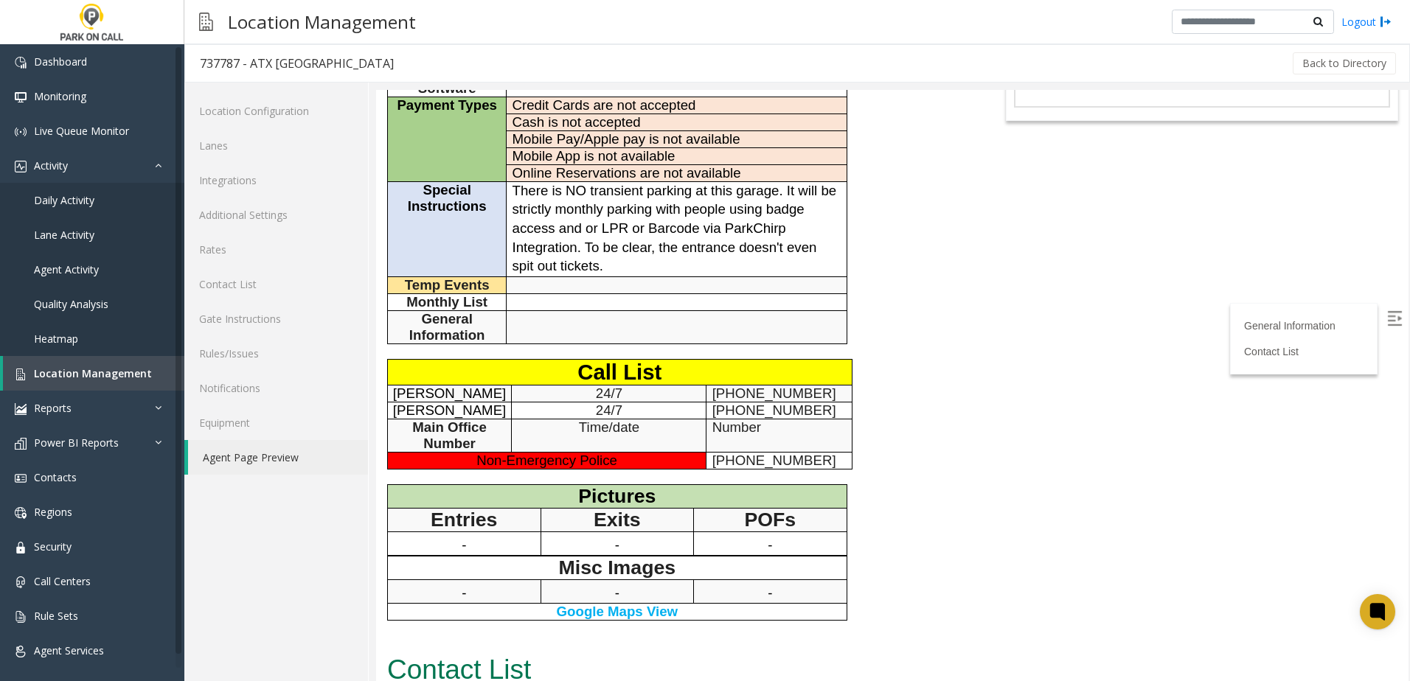
drag, startPoint x: 982, startPoint y: 260, endPoint x: 970, endPoint y: 254, distance: 14.2
click at [982, 260] on body "737787 - ATX [GEOGRAPHIC_DATA] General Information Revenue Control Manufacturer…" at bounding box center [892, 164] width 1032 height 591
click at [1032, 386] on body "737787 - ATX [GEOGRAPHIC_DATA] General Information Revenue Control Manufacturer…" at bounding box center [892, 164] width 1032 height 591
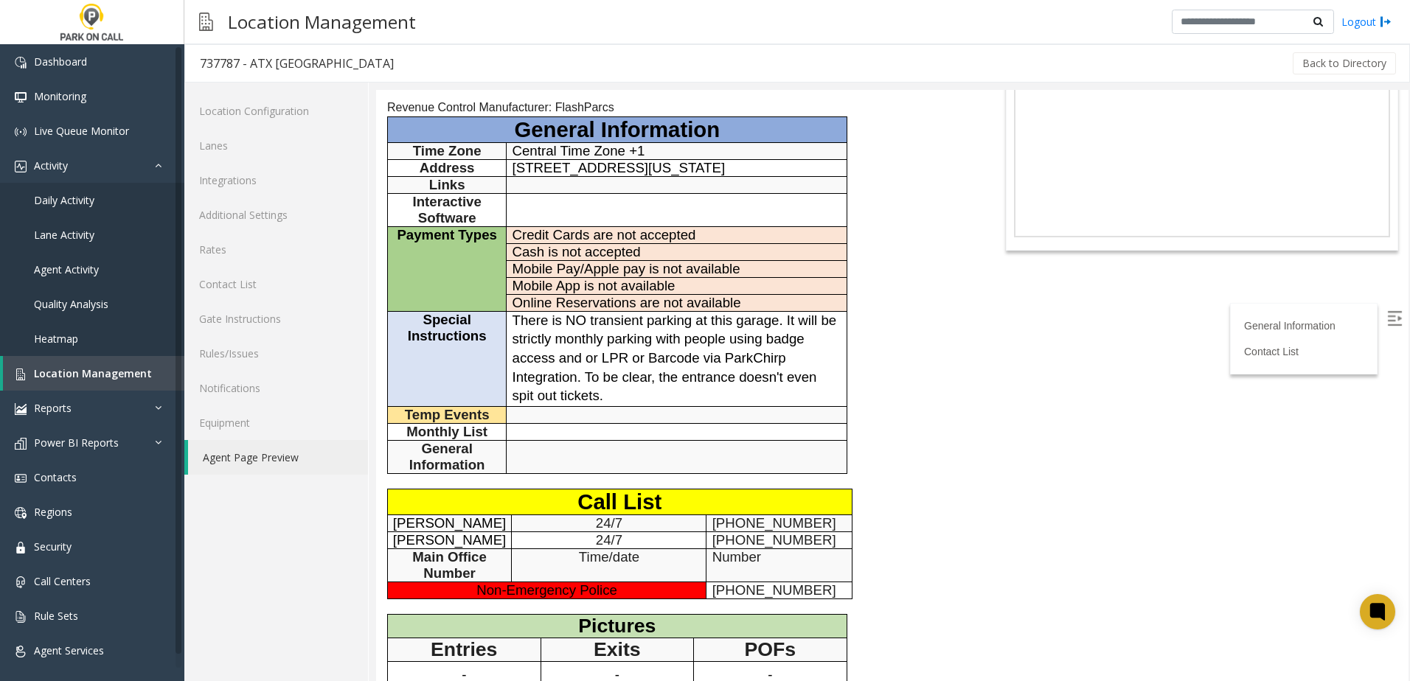
scroll to position [0, 0]
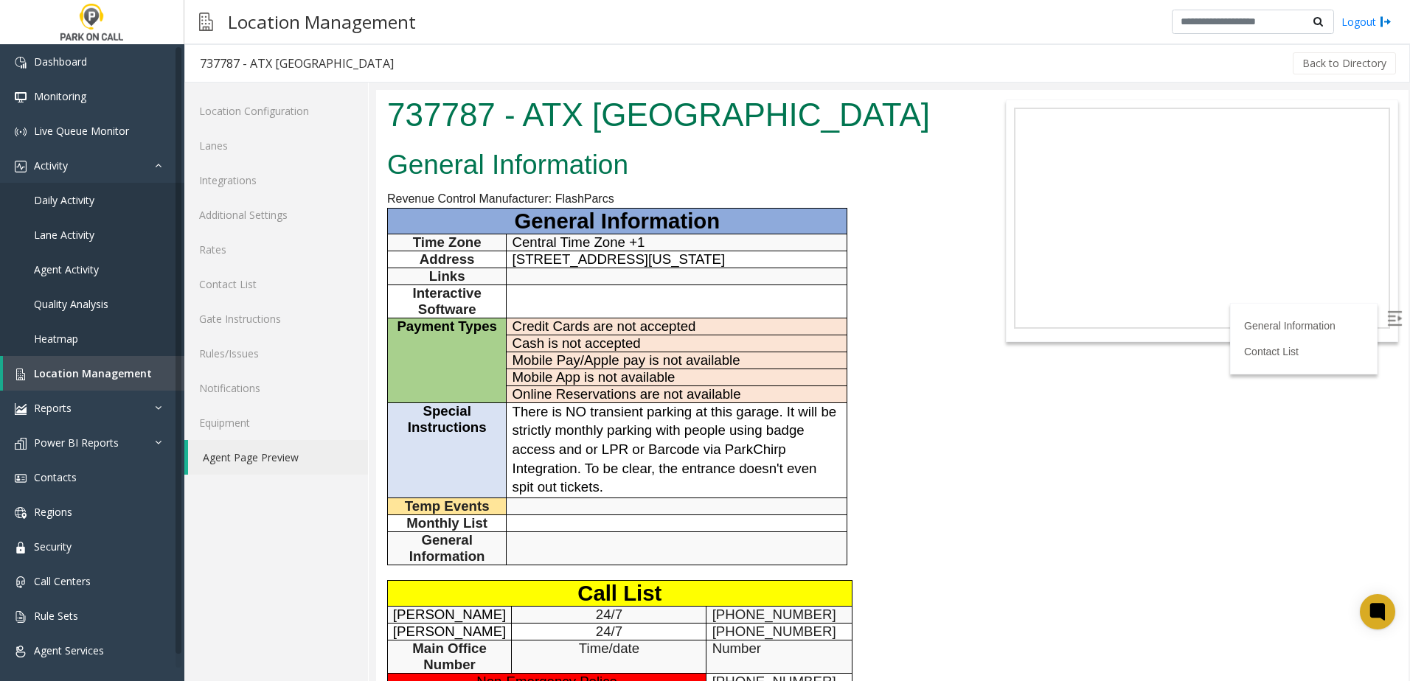
click at [938, 418] on div "General Information Revenue Control Manufacturer: FlashParcs General Informatio…" at bounding box center [677, 507] width 602 height 726
click at [928, 295] on div "General Information Revenue Control Manufacturer: FlashParcs General Informatio…" at bounding box center [677, 507] width 602 height 726
click at [243, 355] on link "Rules/Issues" at bounding box center [276, 353] width 184 height 35
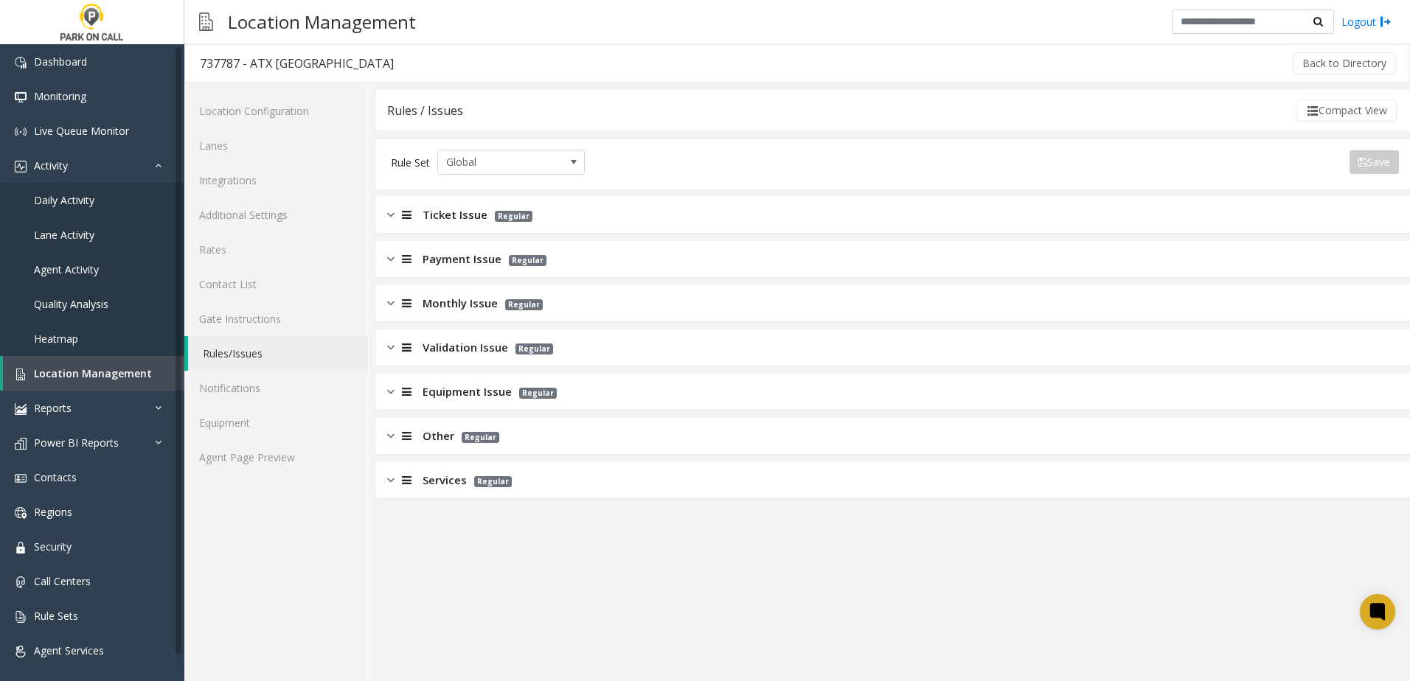
click at [453, 214] on span "Ticket Issue" at bounding box center [455, 214] width 65 height 17
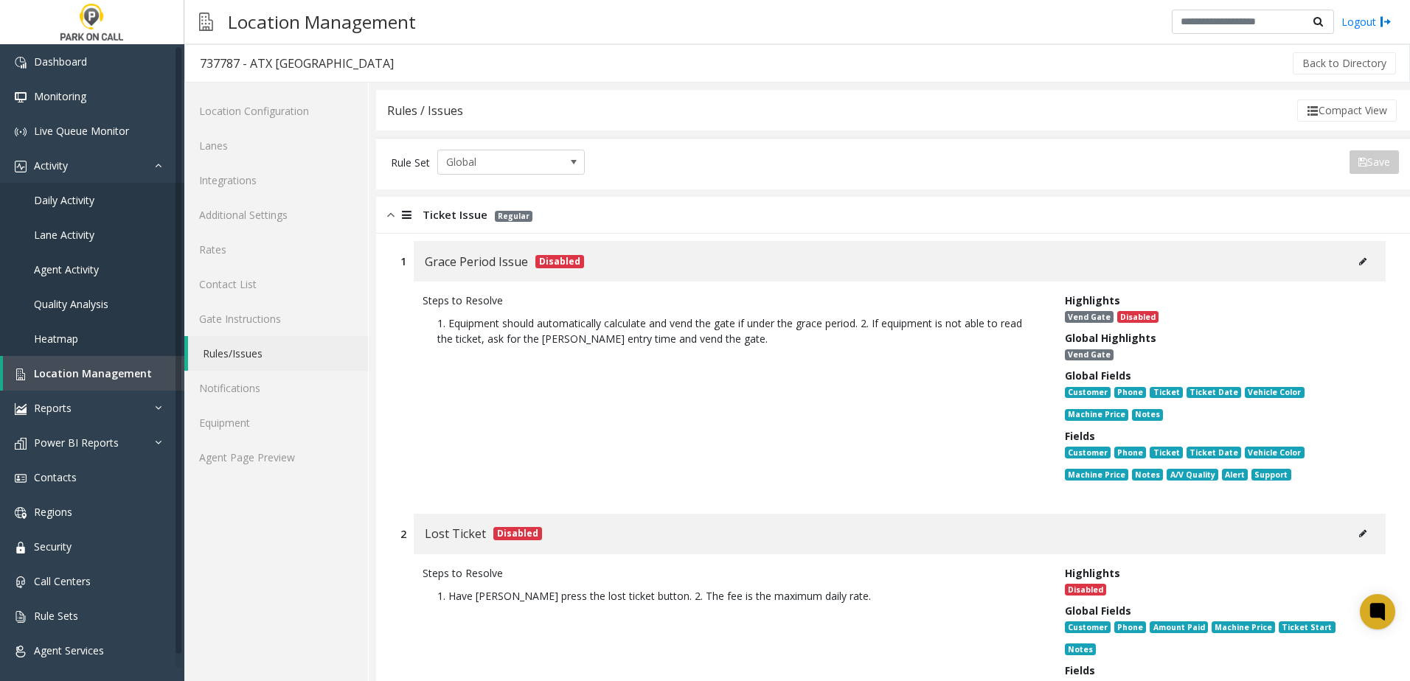
click at [432, 220] on span "Ticket Issue" at bounding box center [455, 214] width 65 height 17
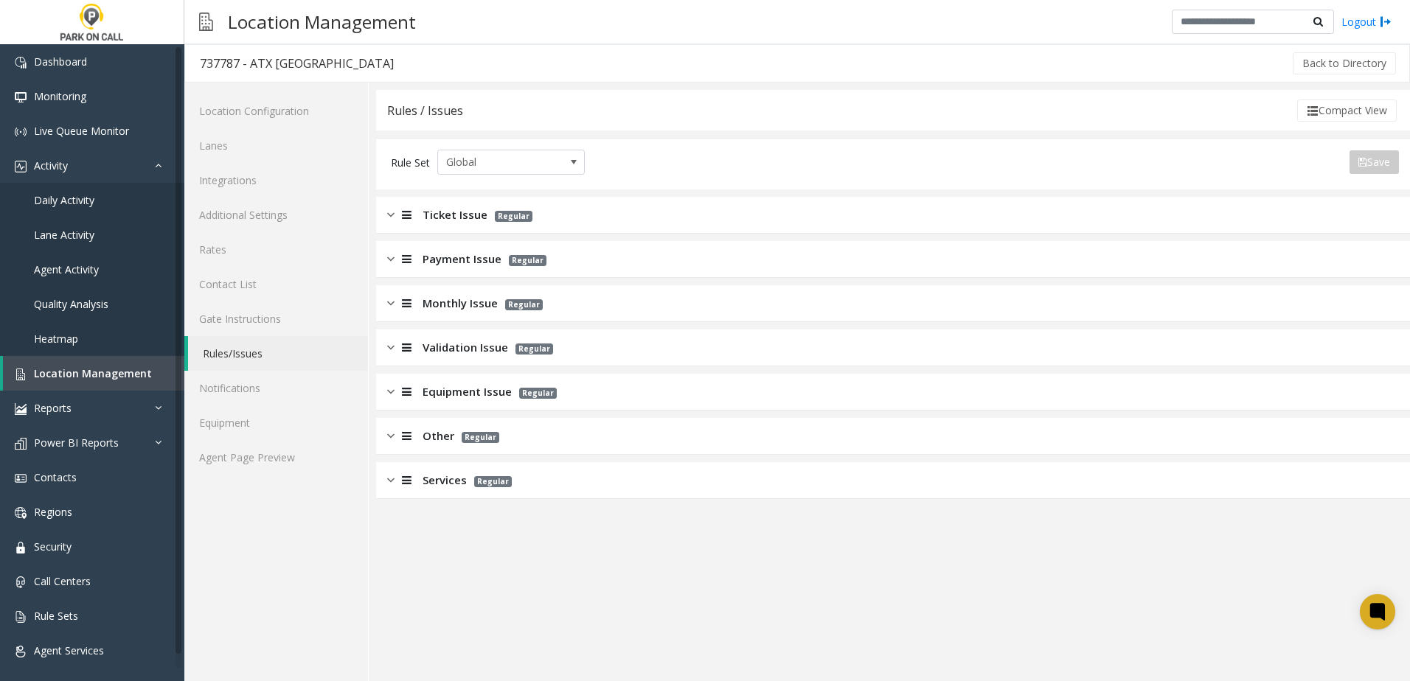
drag, startPoint x: 796, startPoint y: 568, endPoint x: 750, endPoint y: 566, distance: 46.5
click at [757, 566] on app-rules "Rules / Issues Compact View Rule Set Global Save Export to PDF Export to Excel …" at bounding box center [893, 385] width 1034 height 591
